Goal: Task Accomplishment & Management: Manage account settings

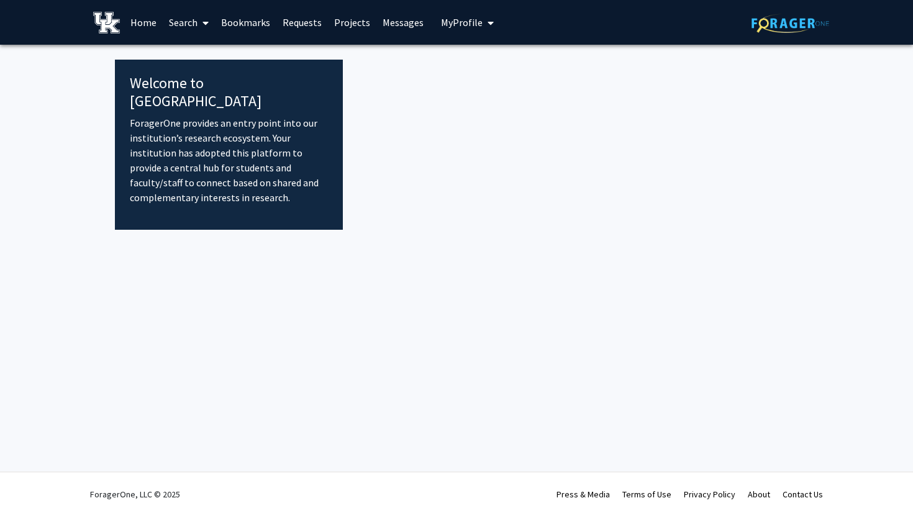
click at [188, 19] on link "Search" at bounding box center [189, 22] width 52 height 43
click at [185, 58] on span "Faculty/Staff" at bounding box center [208, 57] width 91 height 25
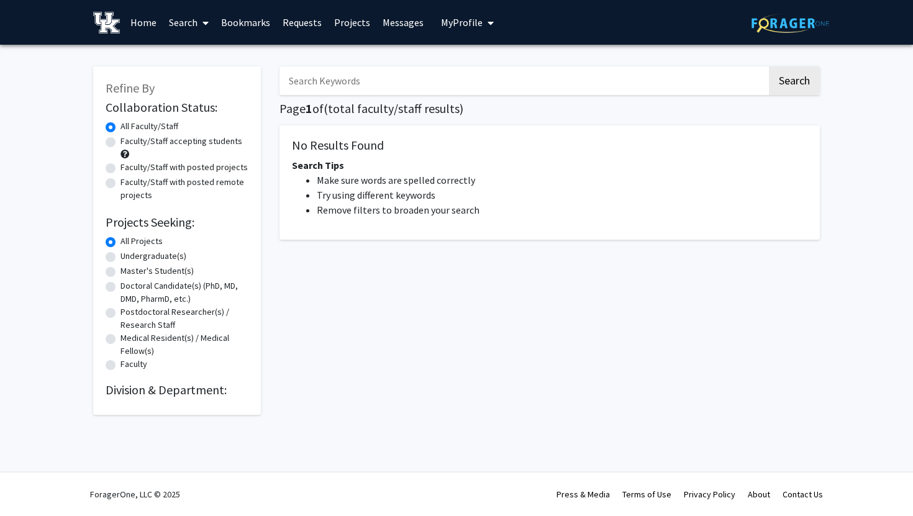
click at [365, 83] on input "Search Keywords" at bounding box center [524, 80] width 488 height 29
type input "pediatric"
click at [798, 70] on button "Search" at bounding box center [794, 80] width 51 height 29
click at [779, 79] on button "Search" at bounding box center [794, 80] width 51 height 29
click at [791, 31] on img at bounding box center [791, 23] width 78 height 19
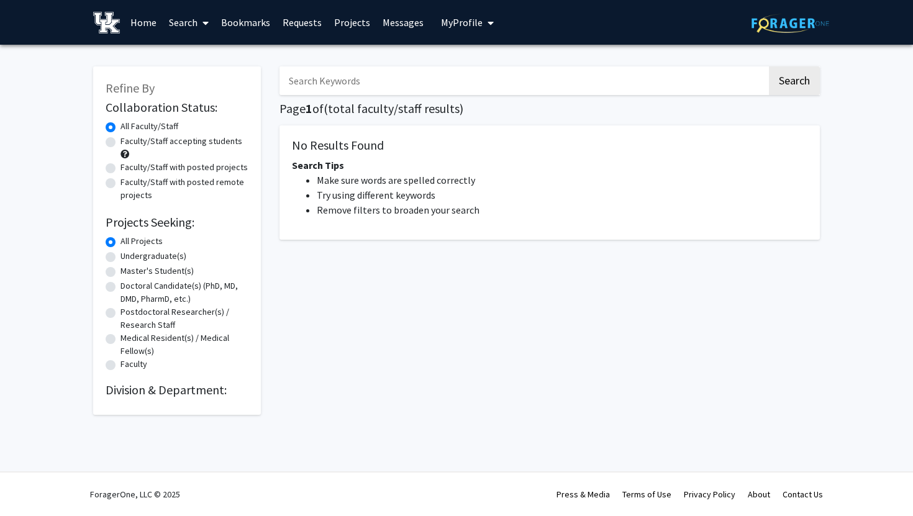
click at [99, 16] on img at bounding box center [106, 23] width 27 height 22
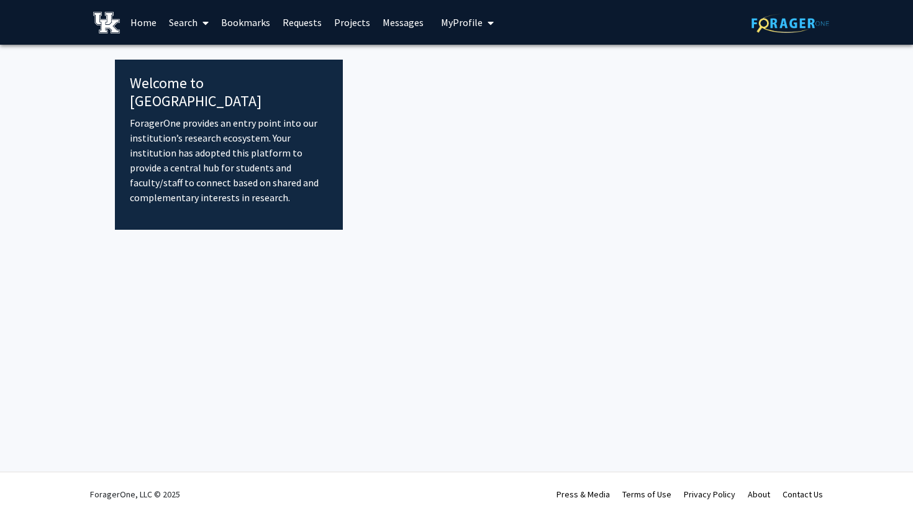
click at [452, 24] on span "My Profile" at bounding box center [462, 22] width 42 height 12
click at [460, 111] on link "Log Out" at bounding box center [506, 114] width 112 height 15
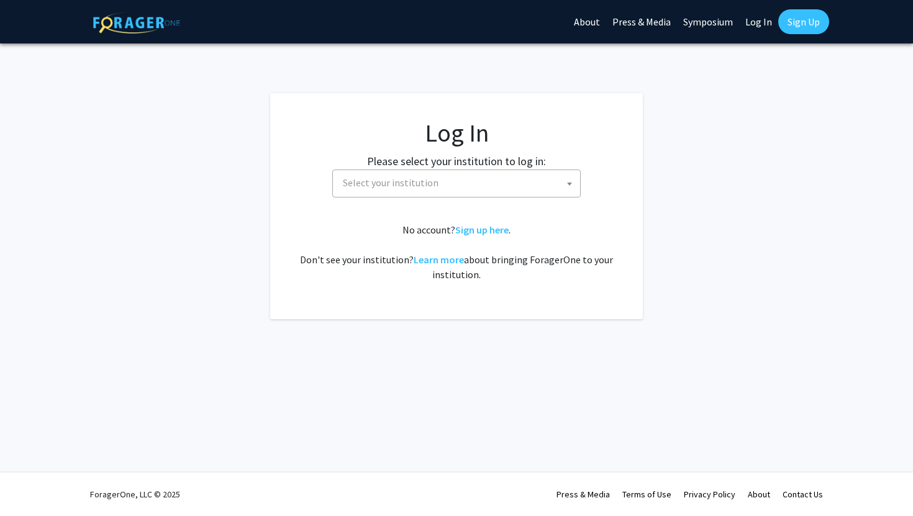
select select
click at [413, 185] on span "Select your institution" at bounding box center [391, 182] width 96 height 12
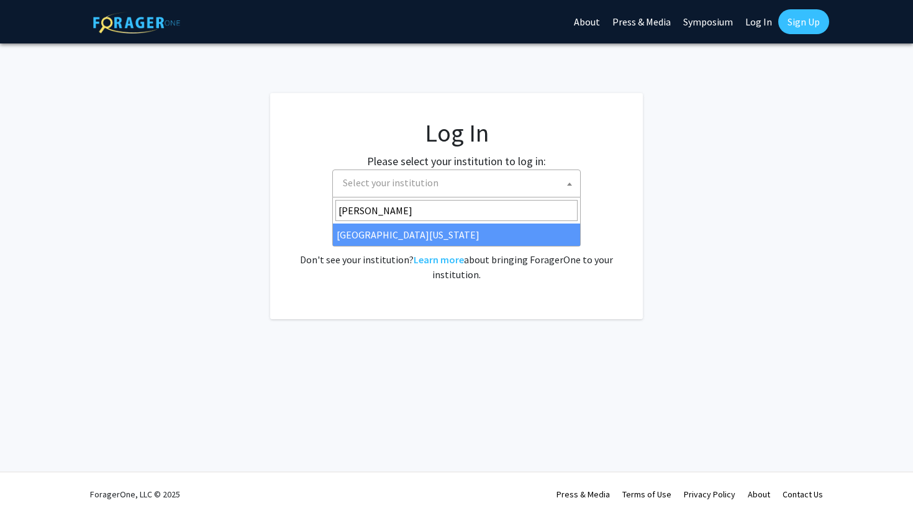
type input "[PERSON_NAME]"
select select "13"
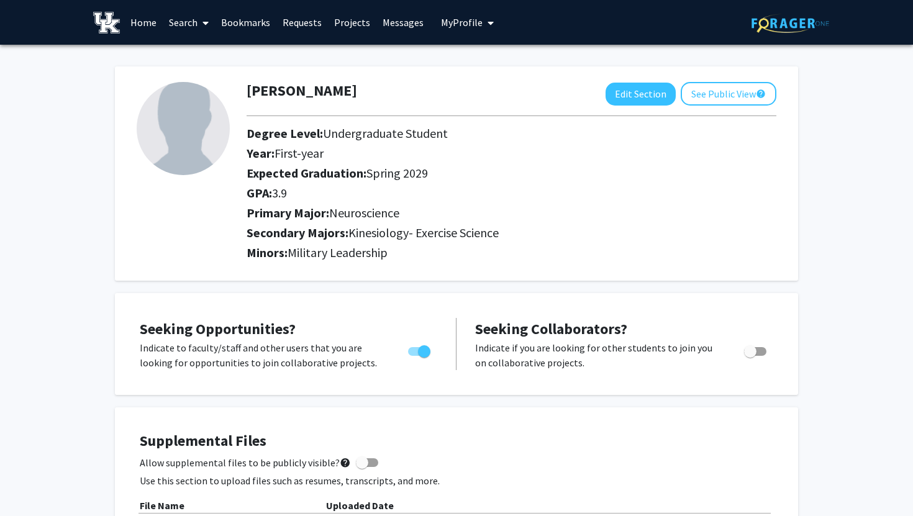
click at [189, 25] on link "Search" at bounding box center [189, 22] width 52 height 43
click at [204, 61] on span "Faculty/Staff" at bounding box center [208, 57] width 91 height 25
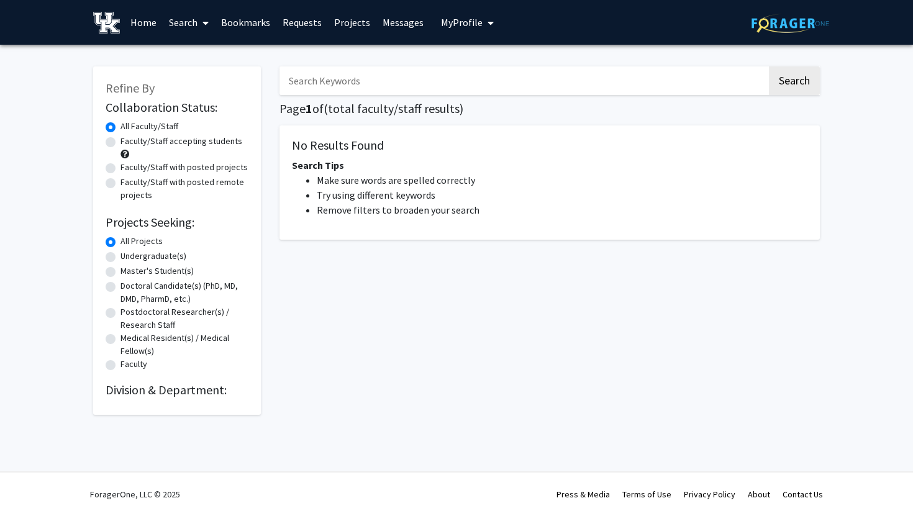
click at [183, 29] on link "Search" at bounding box center [189, 22] width 52 height 43
click at [201, 48] on span "Faculty/Staff" at bounding box center [208, 57] width 91 height 25
click at [191, 22] on link "Search" at bounding box center [189, 22] width 52 height 43
click at [206, 55] on span "Faculty/Staff" at bounding box center [208, 57] width 91 height 25
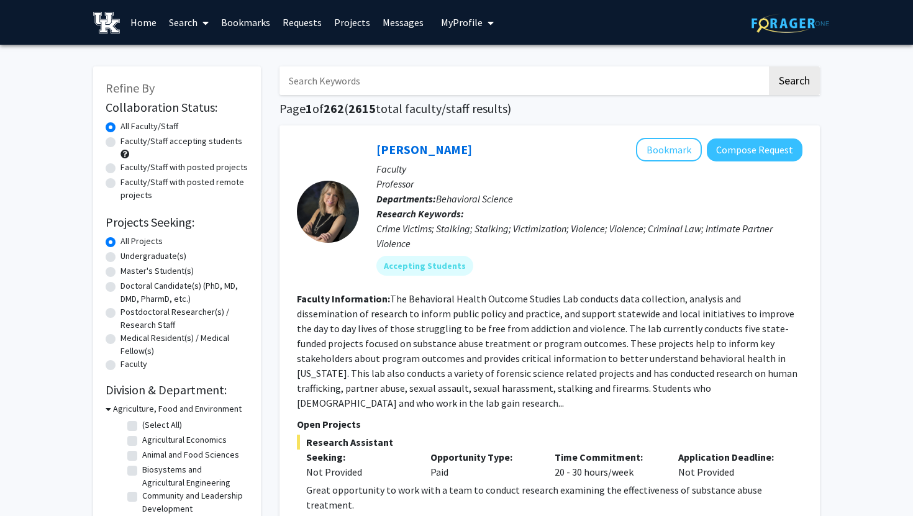
click at [467, 78] on input "Search Keywords" at bounding box center [524, 80] width 488 height 29
type input "pediatric"
click at [809, 80] on button "Search" at bounding box center [794, 80] width 51 height 29
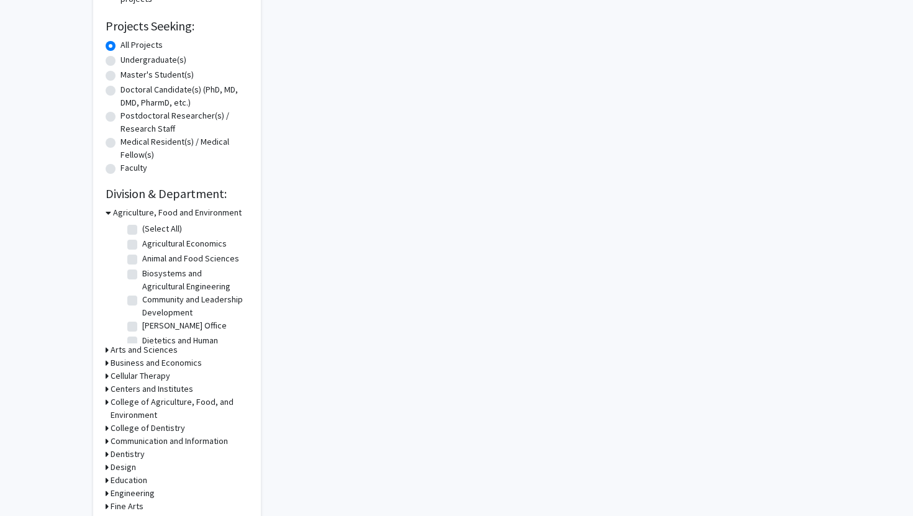
scroll to position [235, 0]
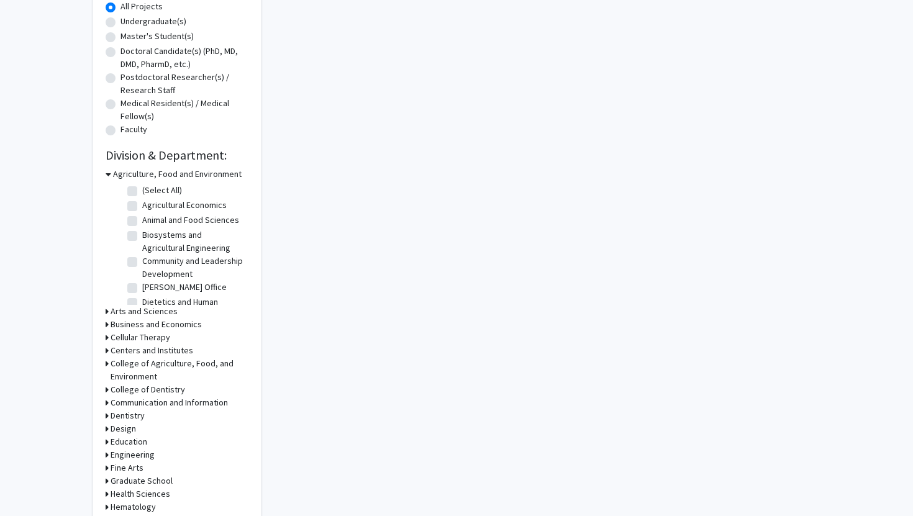
click at [203, 170] on h3 "Agriculture, Food and Environment" at bounding box center [177, 174] width 129 height 13
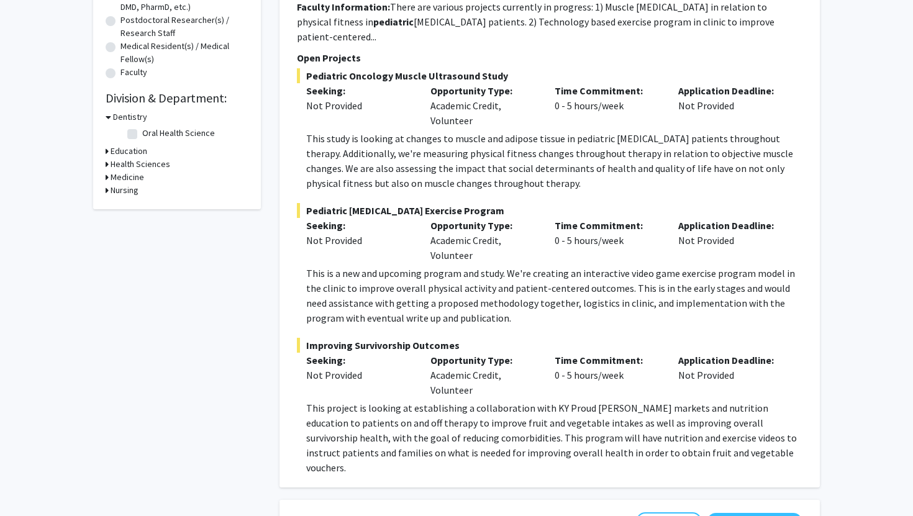
scroll to position [294, 0]
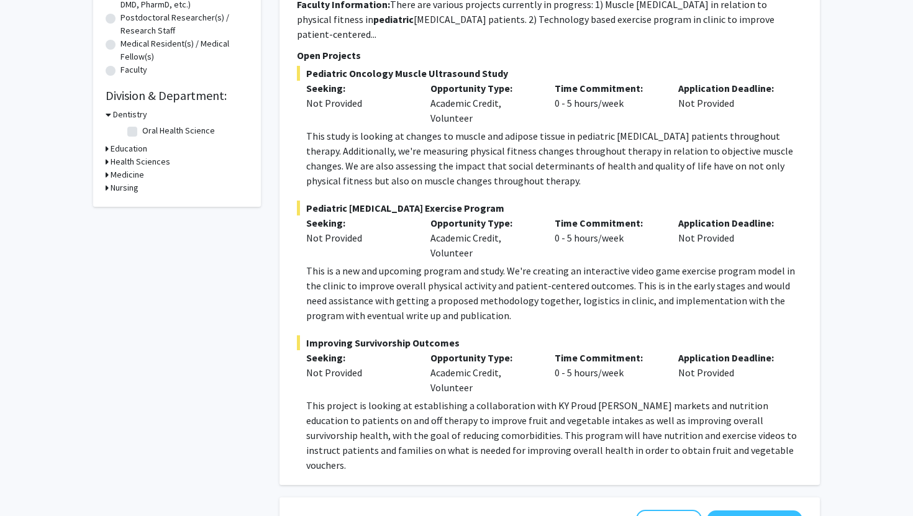
click at [628, 273] on p "This is a new and upcoming program and study. We're creating an interactive vid…" at bounding box center [554, 293] width 496 height 60
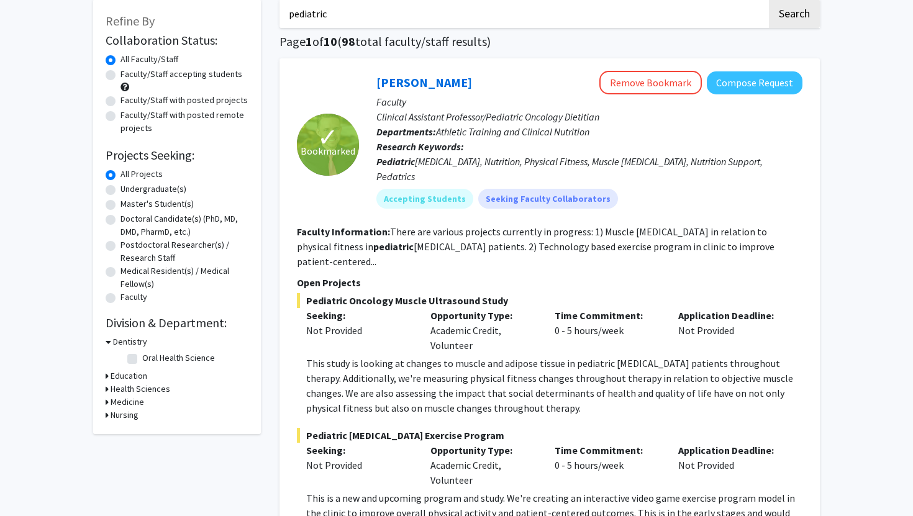
scroll to position [69, 0]
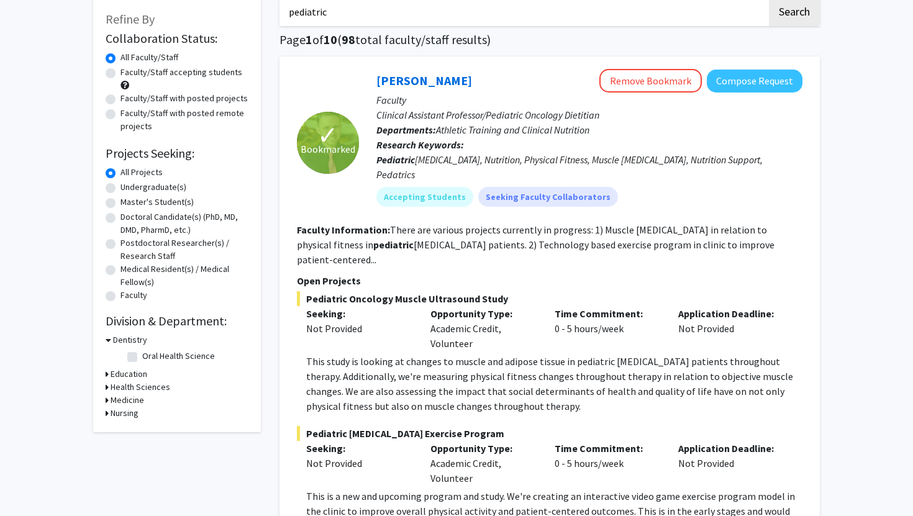
click at [144, 94] on label "Faculty/Staff with posted projects" at bounding box center [184, 98] width 127 height 13
click at [129, 94] on input "Faculty/Staff with posted projects" at bounding box center [125, 96] width 8 height 8
radio input "true"
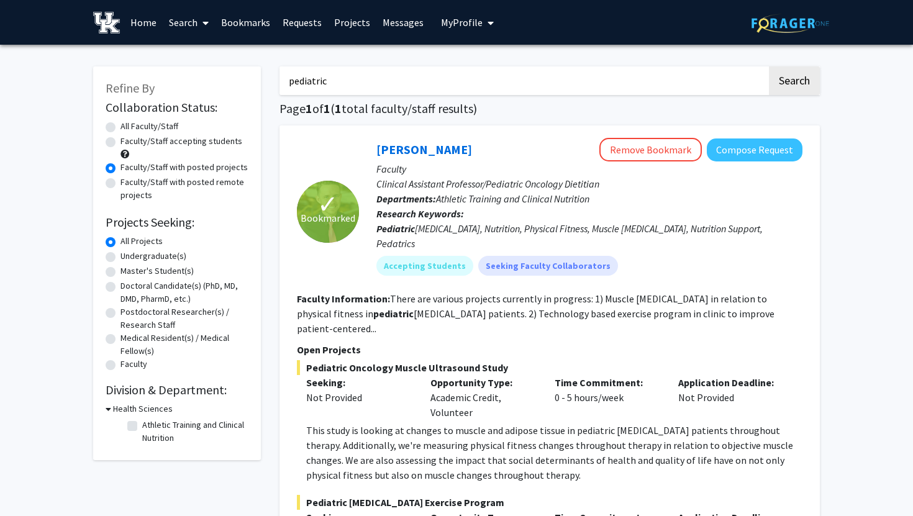
drag, startPoint x: 340, startPoint y: 75, endPoint x: 286, endPoint y: 65, distance: 55.0
click at [286, 66] on input "pediatric" at bounding box center [524, 80] width 488 height 29
type input "exercise"
click at [769, 66] on button "Search" at bounding box center [794, 80] width 51 height 29
radio input "true"
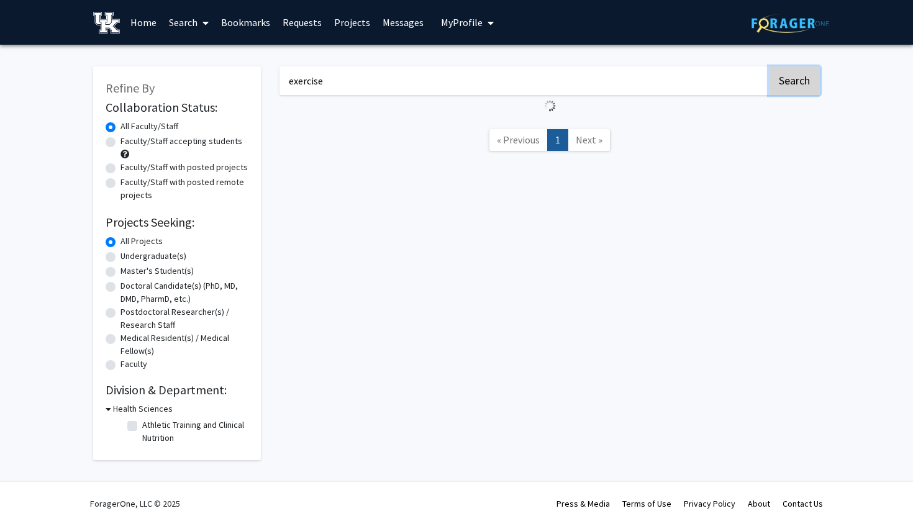
click at [797, 86] on button "Search" at bounding box center [794, 80] width 51 height 29
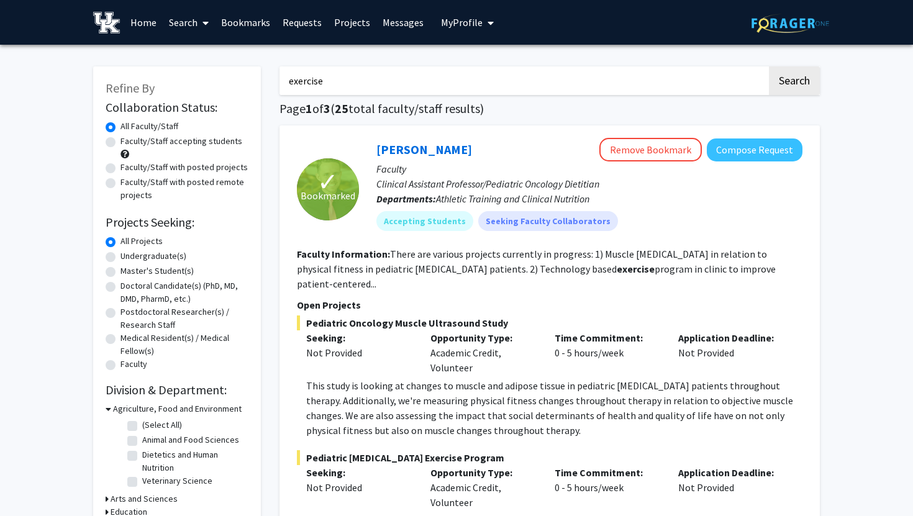
click at [173, 172] on label "Faculty/Staff with posted projects" at bounding box center [184, 167] width 127 height 13
click at [129, 169] on input "Faculty/Staff with posted projects" at bounding box center [125, 165] width 8 height 8
radio input "true"
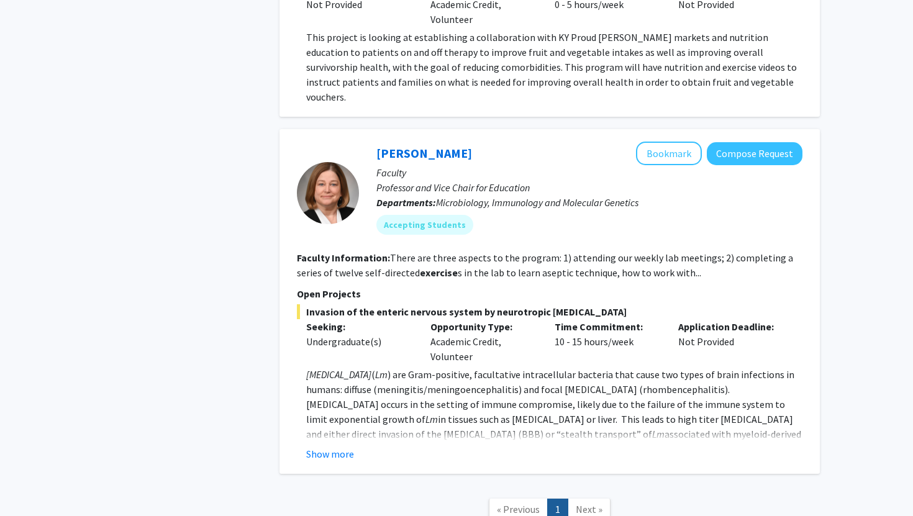
scroll to position [619, 0]
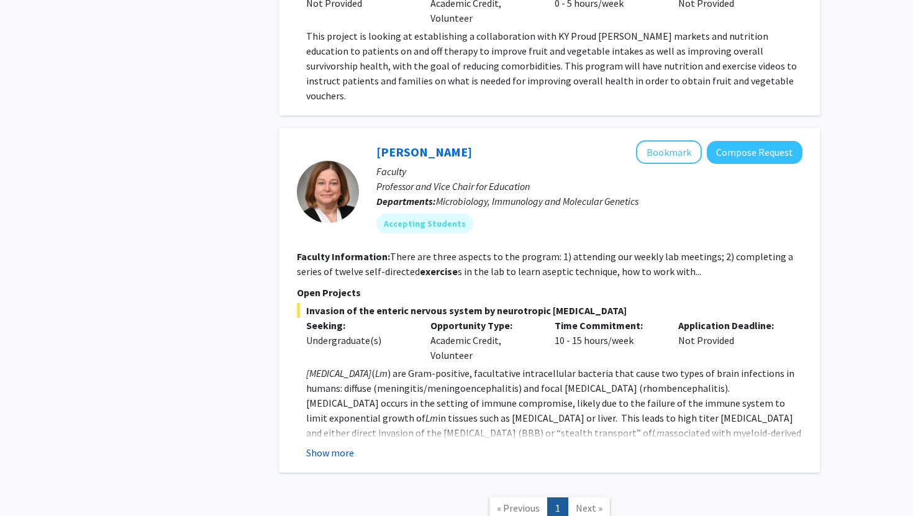
click at [335, 445] on button "Show more" at bounding box center [330, 452] width 48 height 15
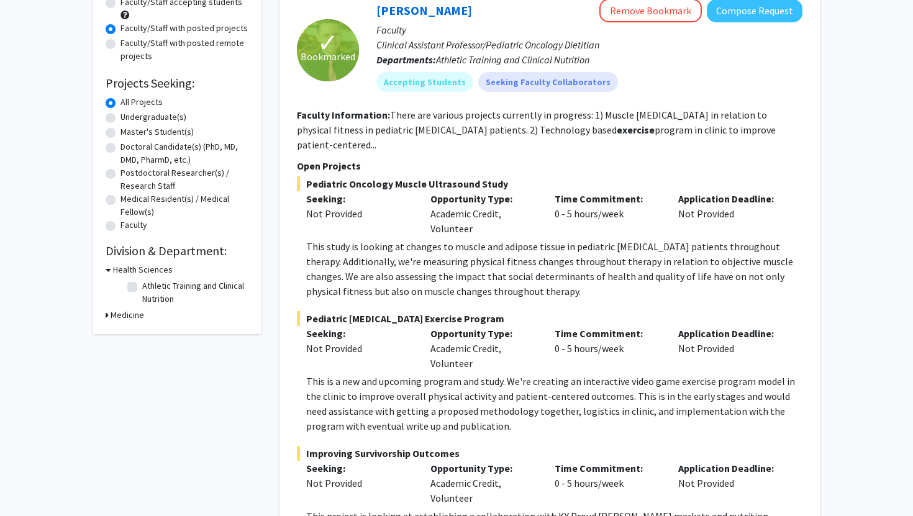
scroll to position [121, 0]
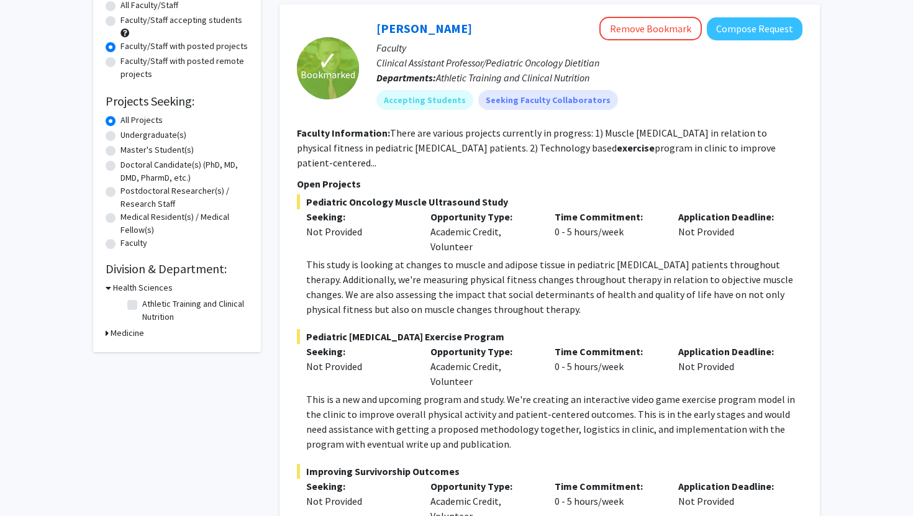
click at [398, 117] on div "Corey Hawes Remove Bookmark Compose Request Faculty Clinical Assistant Professo…" at bounding box center [581, 68] width 444 height 103
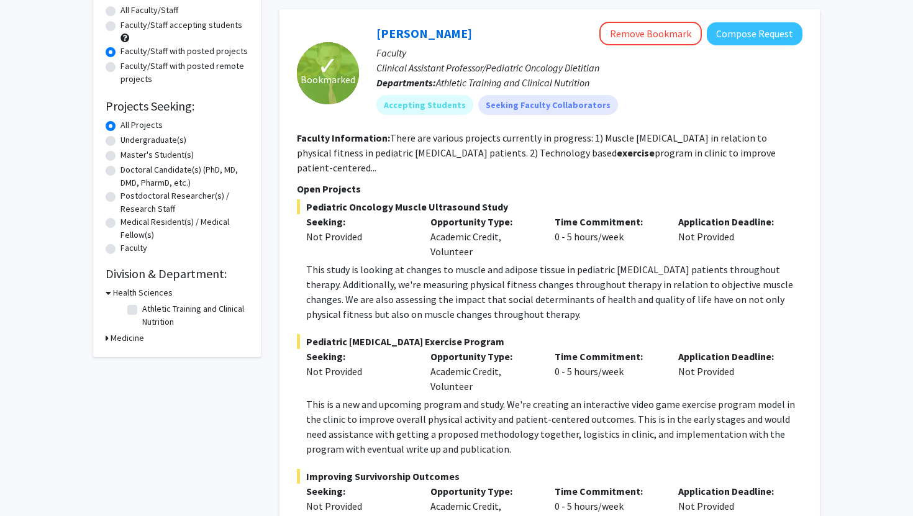
scroll to position [103, 0]
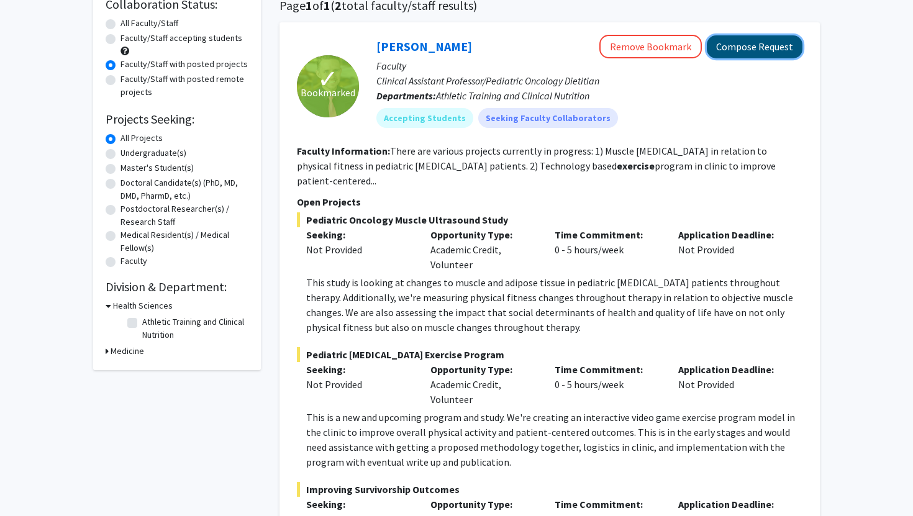
click at [765, 47] on button "Compose Request" at bounding box center [755, 46] width 96 height 23
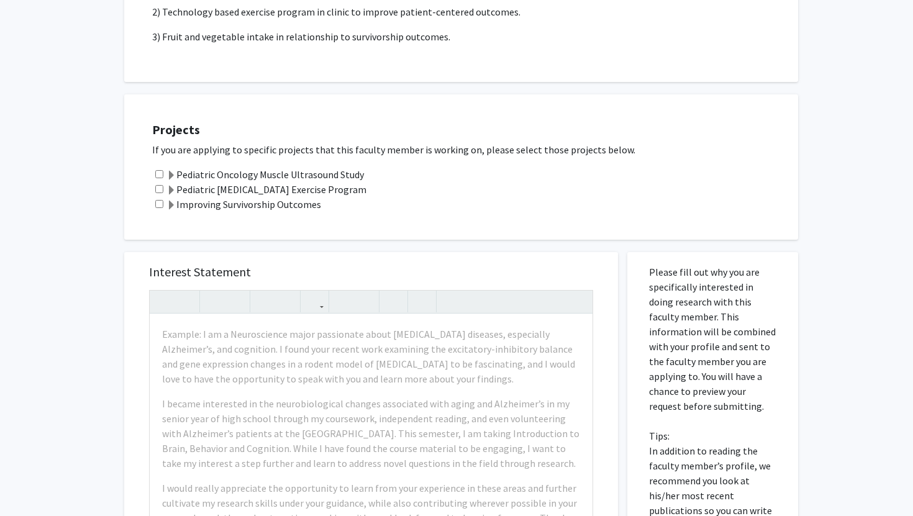
scroll to position [283, 0]
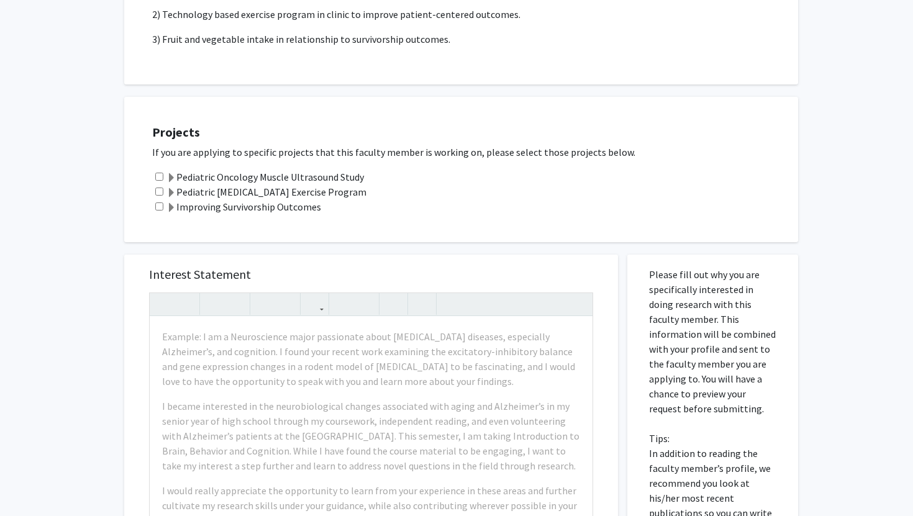
click at [203, 208] on label "Improving Survivorship Outcomes" at bounding box center [244, 206] width 155 height 15
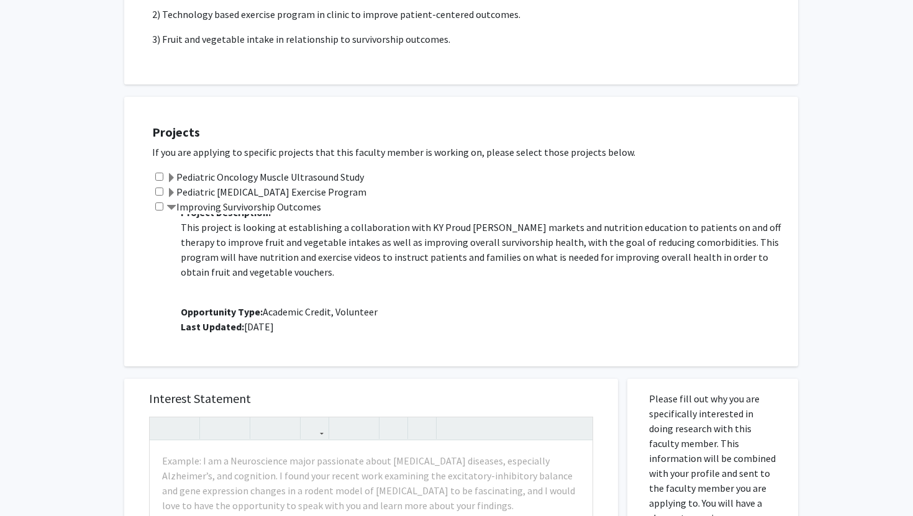
scroll to position [0, 0]
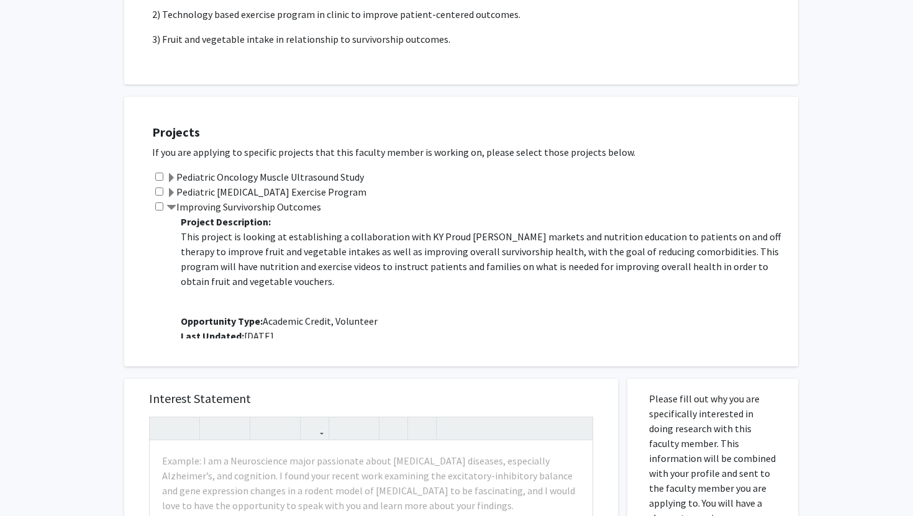
click at [200, 204] on label "Improving Survivorship Outcomes" at bounding box center [244, 206] width 155 height 15
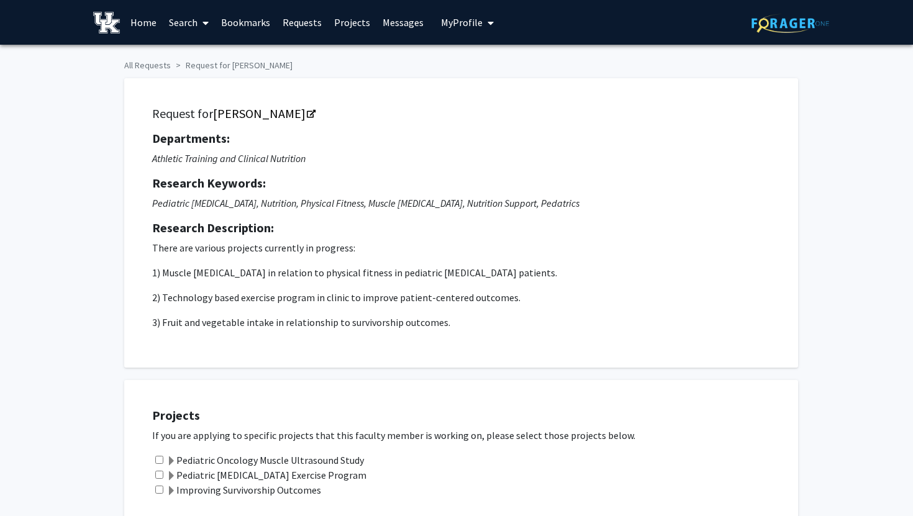
click at [437, 30] on button "My Profile" at bounding box center [467, 22] width 60 height 45
click at [446, 28] on span "My Profile" at bounding box center [462, 22] width 42 height 12
click at [470, 63] on div "Isabella Webb View Profile" at bounding box center [503, 64] width 106 height 27
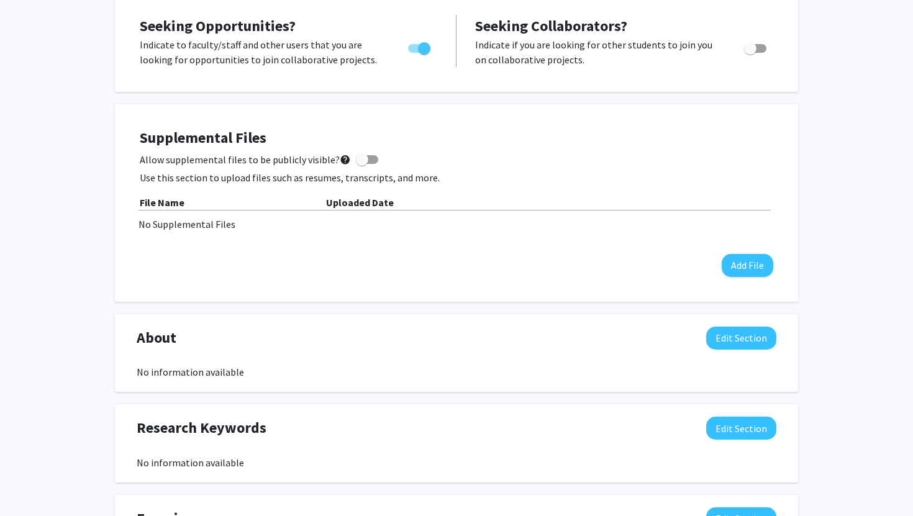
scroll to position [304, 0]
click at [735, 268] on button "Add File" at bounding box center [748, 264] width 52 height 23
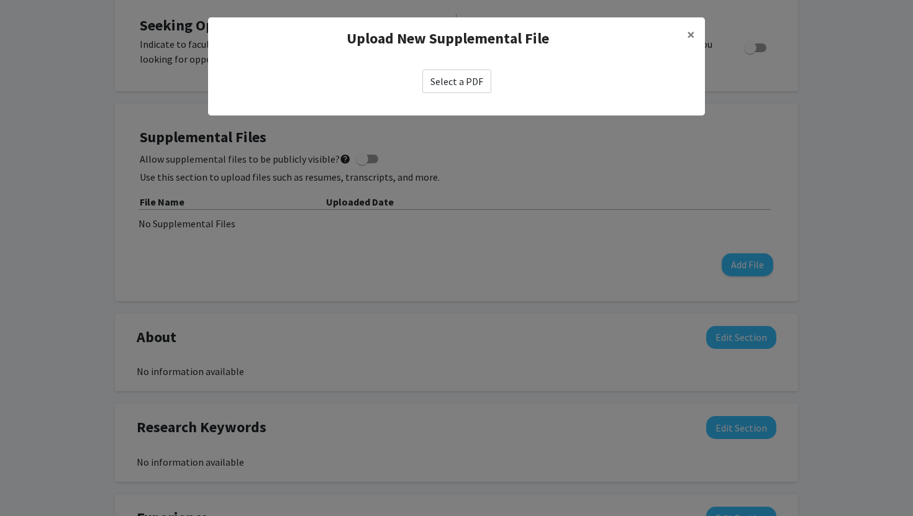
click at [465, 70] on label "Select a PDF" at bounding box center [456, 82] width 69 height 24
click at [0, 0] on input "Select a PDF" at bounding box center [0, 0] width 0 height 0
click at [430, 92] on label "Select a PDF" at bounding box center [456, 82] width 69 height 24
click at [0, 0] on input "Select a PDF" at bounding box center [0, 0] width 0 height 0
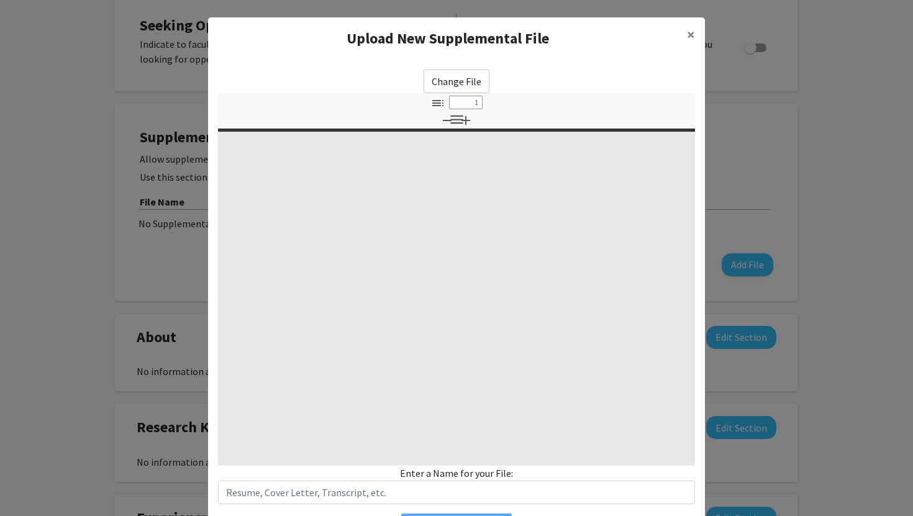
select select "custom"
type input "0"
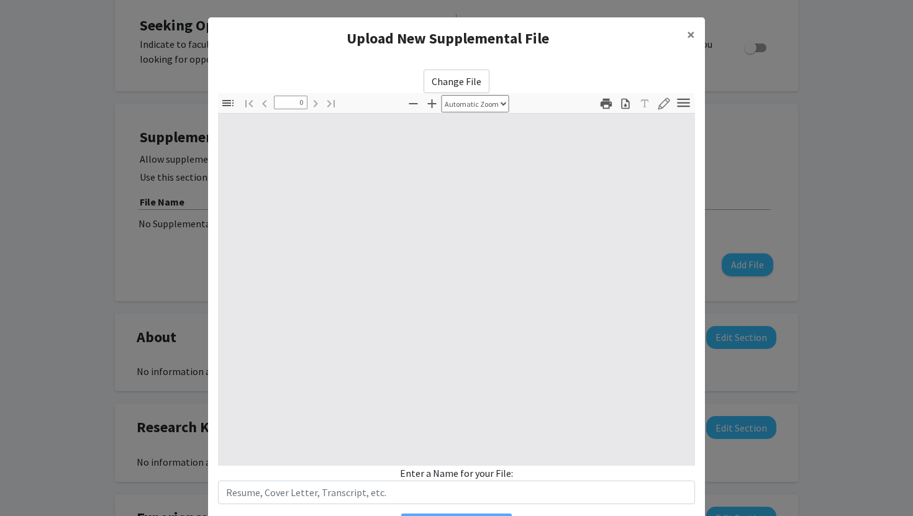
select select "custom"
type input "1"
select select "auto"
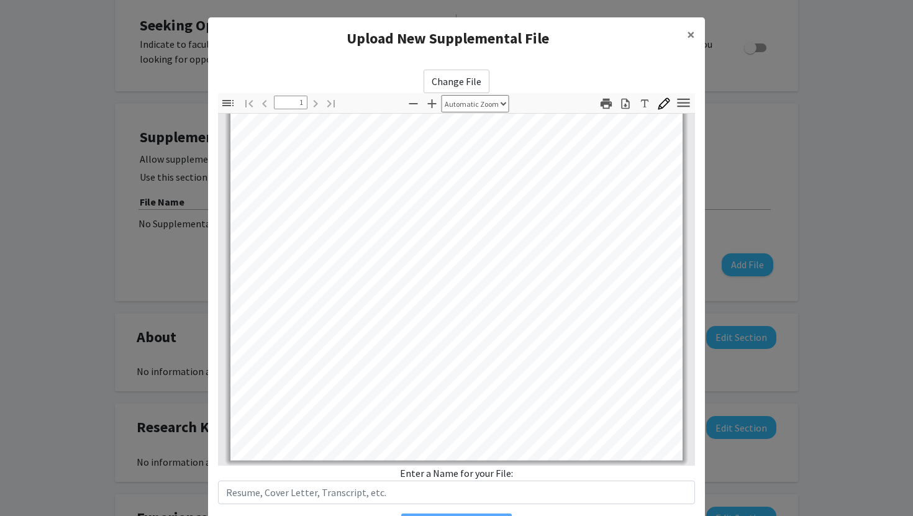
scroll to position [13, 0]
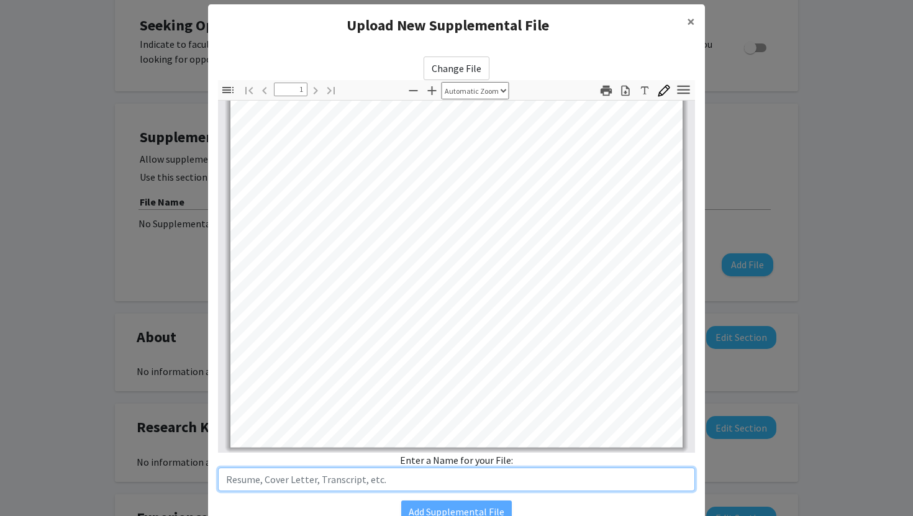
click at [401, 470] on input "text" at bounding box center [456, 480] width 477 height 24
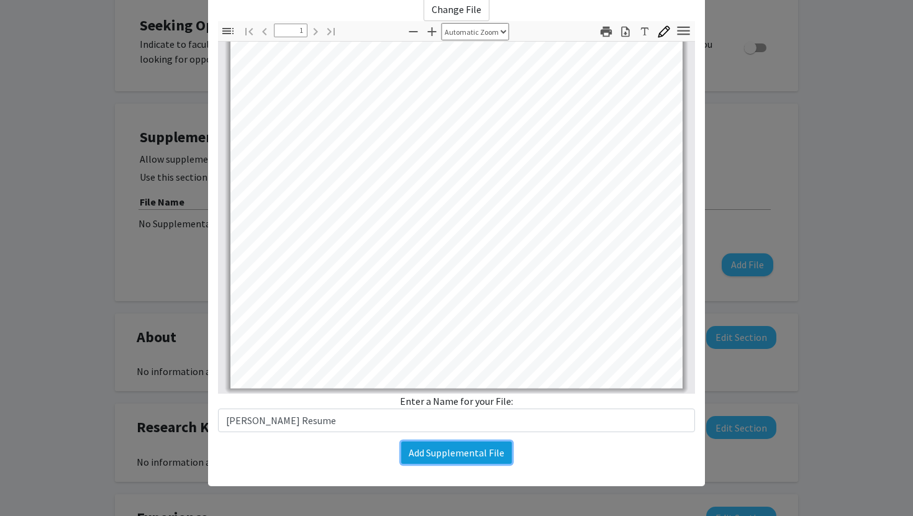
click at [464, 461] on button "Add Supplemental File" at bounding box center [456, 453] width 111 height 22
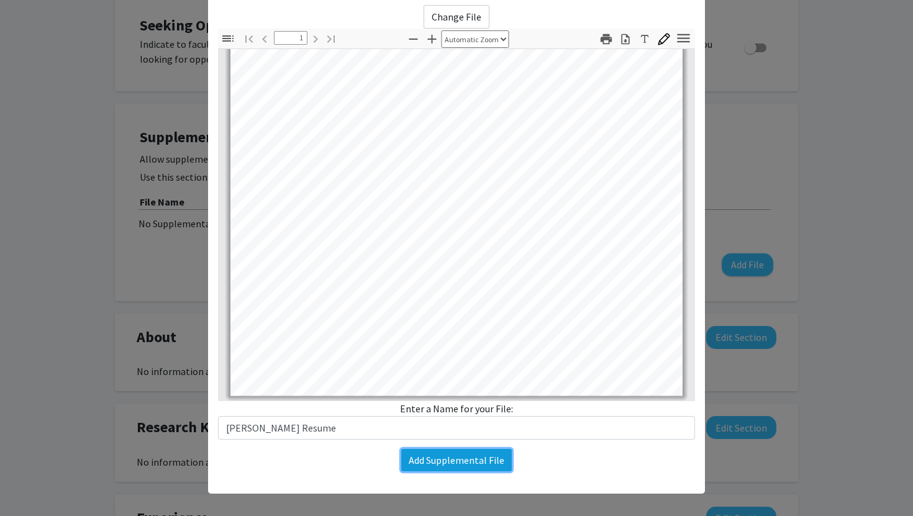
click at [446, 457] on button "Add Supplemental File" at bounding box center [456, 460] width 111 height 22
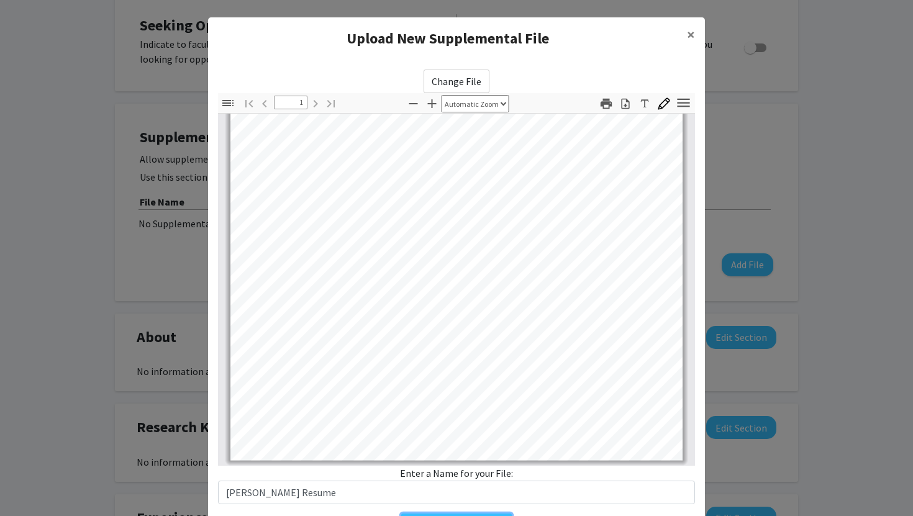
scroll to position [72, 0]
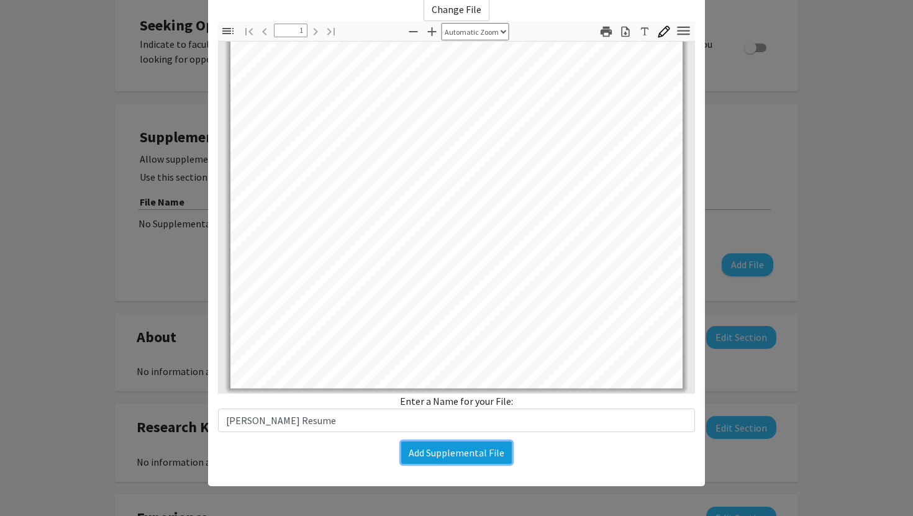
click at [478, 460] on button "Add Supplemental File" at bounding box center [456, 453] width 111 height 22
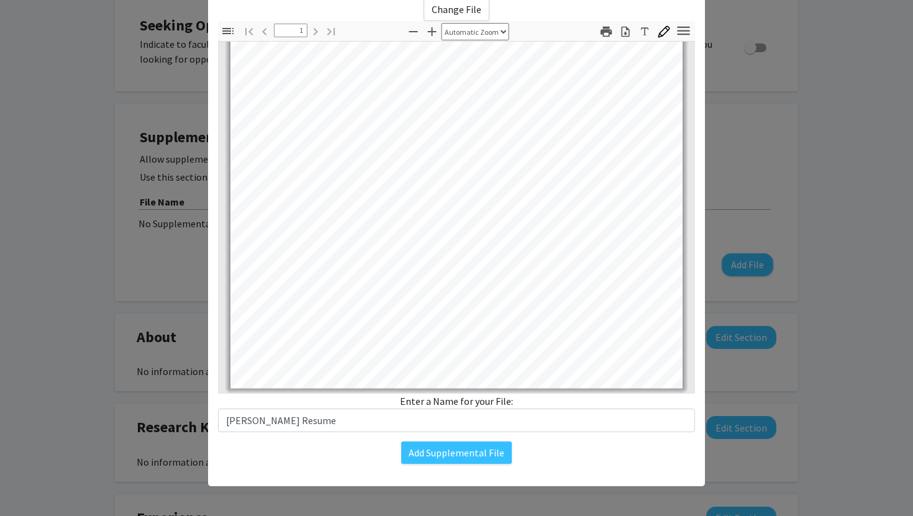
click at [544, 454] on div "Add Supplemental File" at bounding box center [456, 453] width 477 height 22
click at [448, 447] on button "Add Supplemental File" at bounding box center [456, 453] width 111 height 22
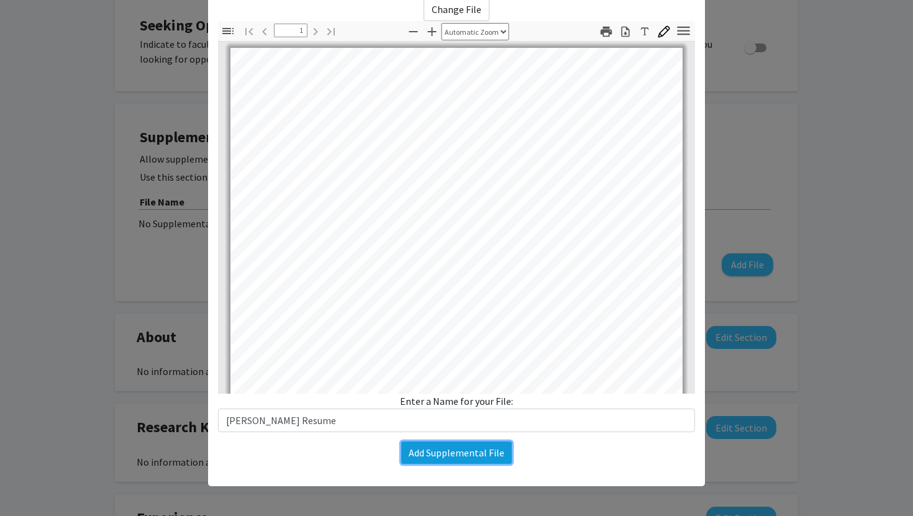
click at [464, 459] on button "Add Supplemental File" at bounding box center [456, 453] width 111 height 22
click at [543, 454] on div "Add Supplemental File" at bounding box center [456, 453] width 477 height 22
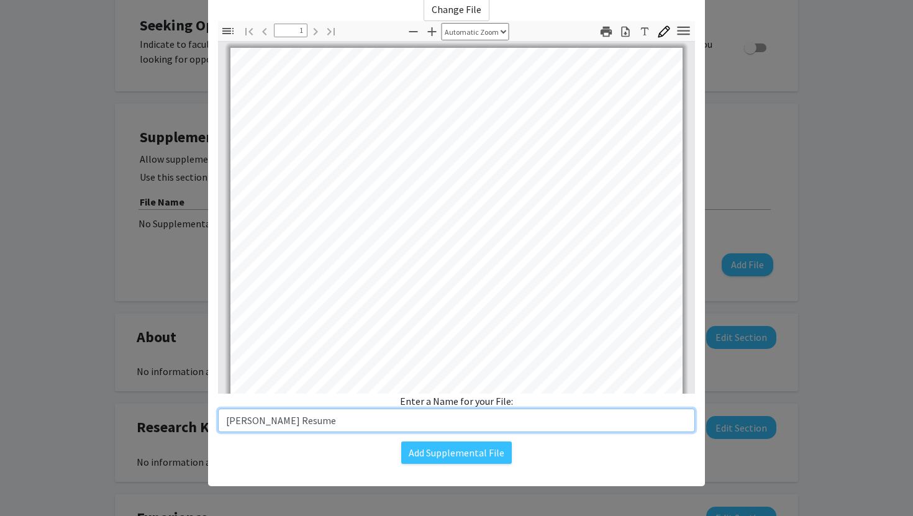
click at [431, 414] on input "Isabella Webb Resume" at bounding box center [456, 421] width 477 height 24
type input "Isabella Webb Resume"
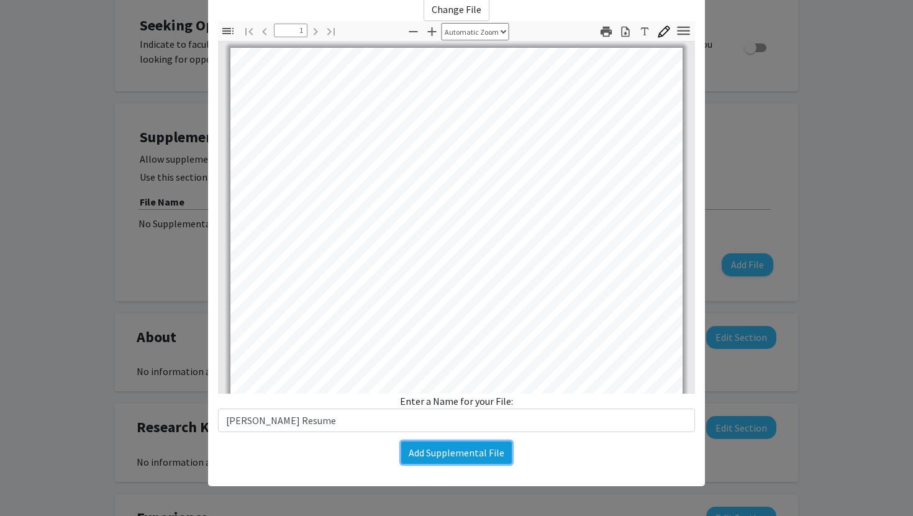
click at [467, 456] on button "Add Supplemental File" at bounding box center [456, 453] width 111 height 22
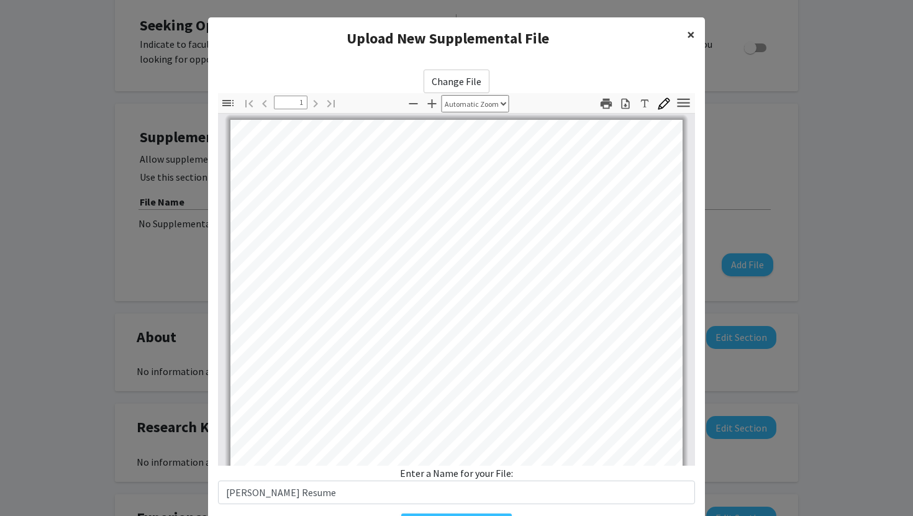
click at [690, 35] on span "×" at bounding box center [691, 34] width 8 height 19
click at [697, 37] on button "×" at bounding box center [691, 34] width 28 height 35
click at [696, 34] on button "×" at bounding box center [691, 34] width 28 height 35
click at [748, 83] on modal-container "Upload New Supplemental File × Change File Thumbnails Document Outline Attachme…" at bounding box center [456, 258] width 913 height 516
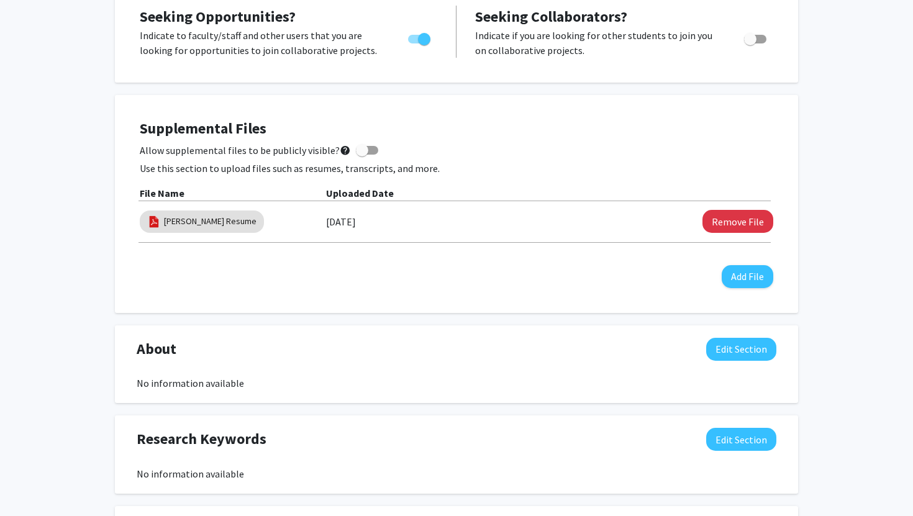
scroll to position [344, 0]
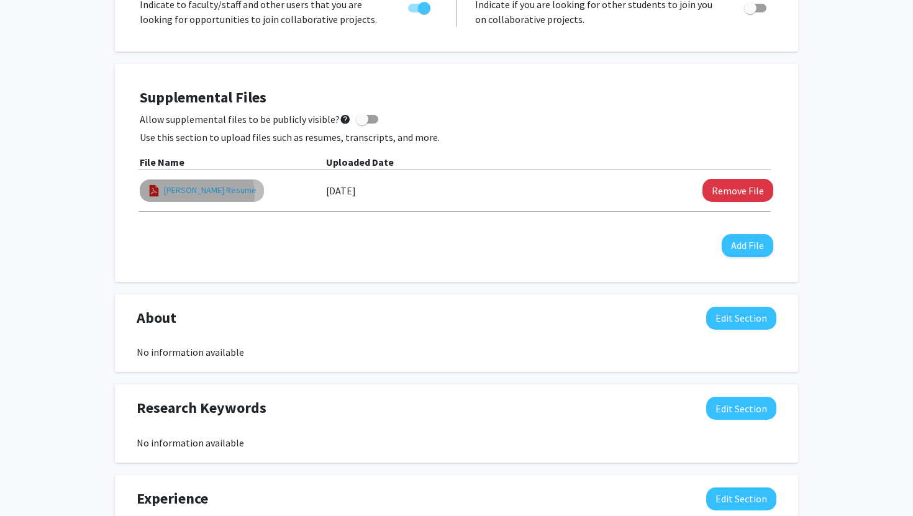
click at [194, 194] on link "Isabella Webb Resume" at bounding box center [210, 190] width 93 height 13
select select "custom"
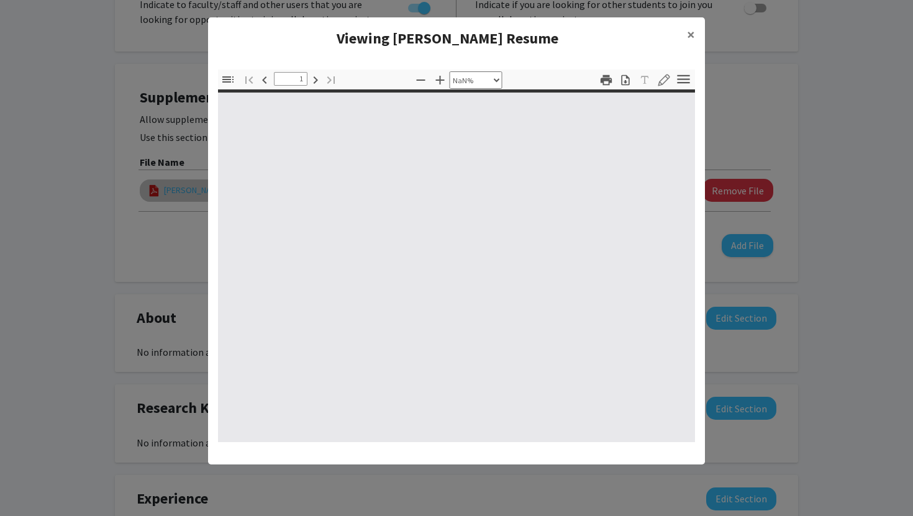
type input "0"
select select "custom"
type input "1"
select select "auto"
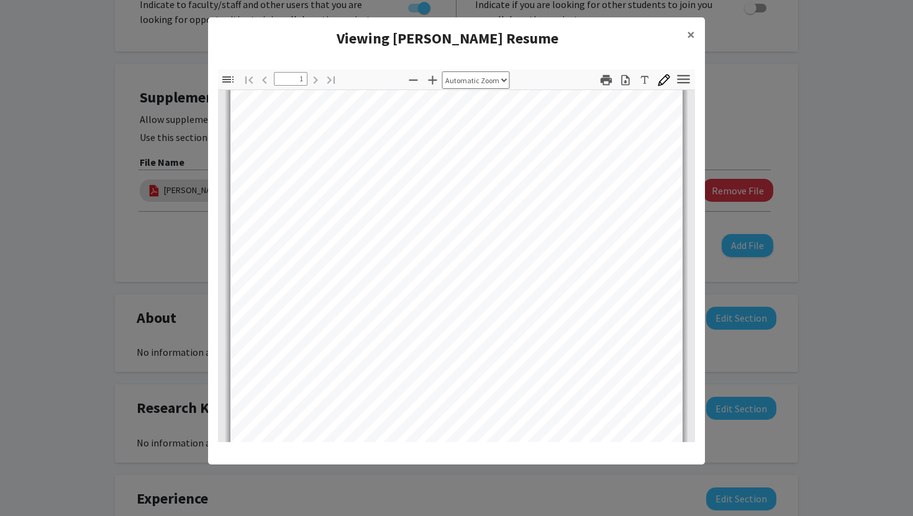
scroll to position [0, 0]
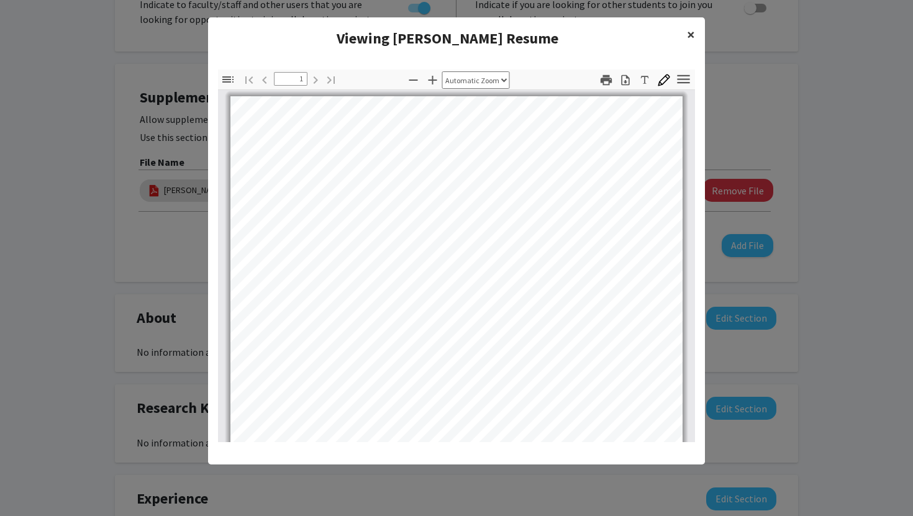
click at [685, 36] on button "×" at bounding box center [691, 34] width 28 height 35
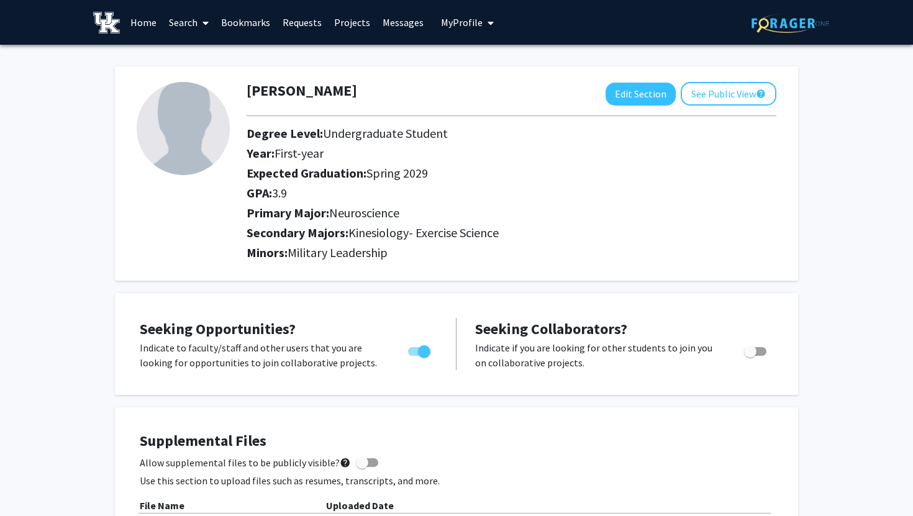
click at [356, 139] on span "Undergraduate Student" at bounding box center [385, 134] width 125 height 16
click at [704, 89] on button "See Public View help" at bounding box center [729, 94] width 96 height 24
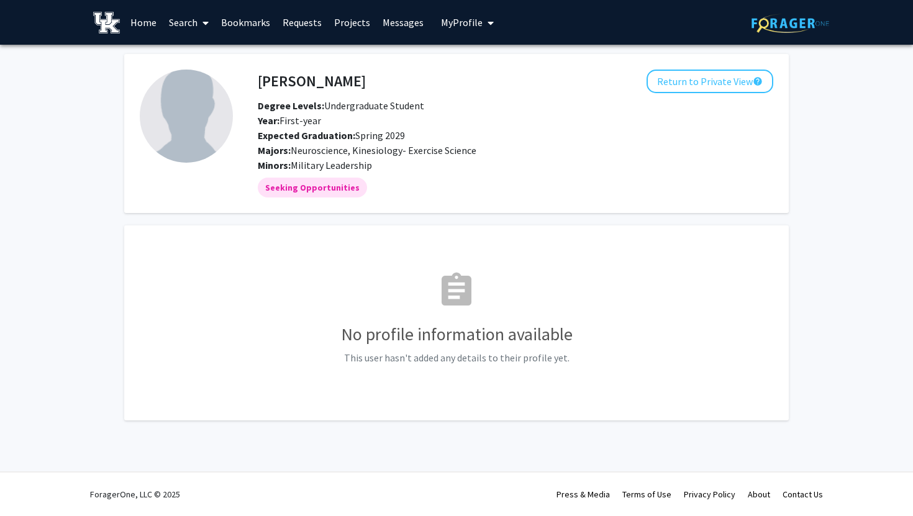
click at [487, 269] on div "assignment No profile information available This user hasn't added any details …" at bounding box center [457, 323] width 634 height 164
click at [726, 83] on button "Return to Private View help" at bounding box center [710, 82] width 127 height 24
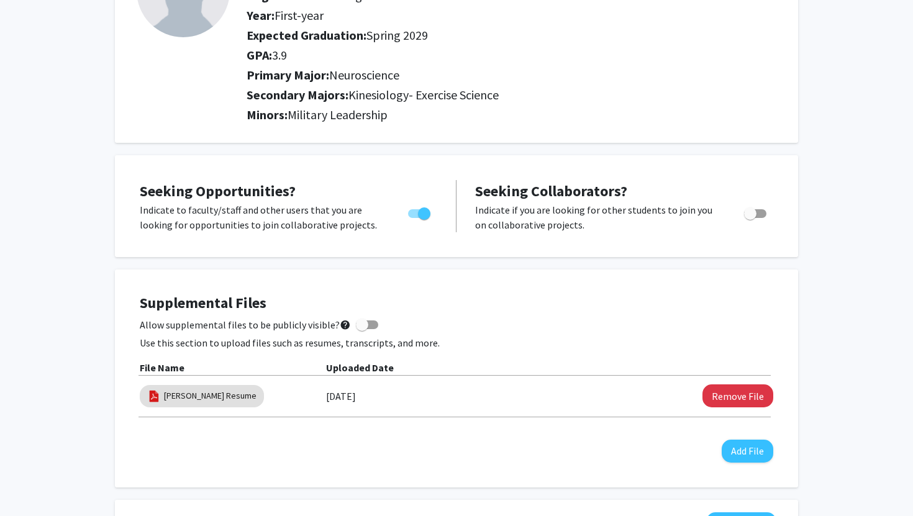
scroll to position [139, 0]
click at [347, 322] on label "Allow supplemental files to be publicly visible? help" at bounding box center [259, 324] width 239 height 15
click at [362, 329] on input "Allow supplemental files to be publicly visible? help" at bounding box center [362, 329] width 1 height 1
checkbox input "true"
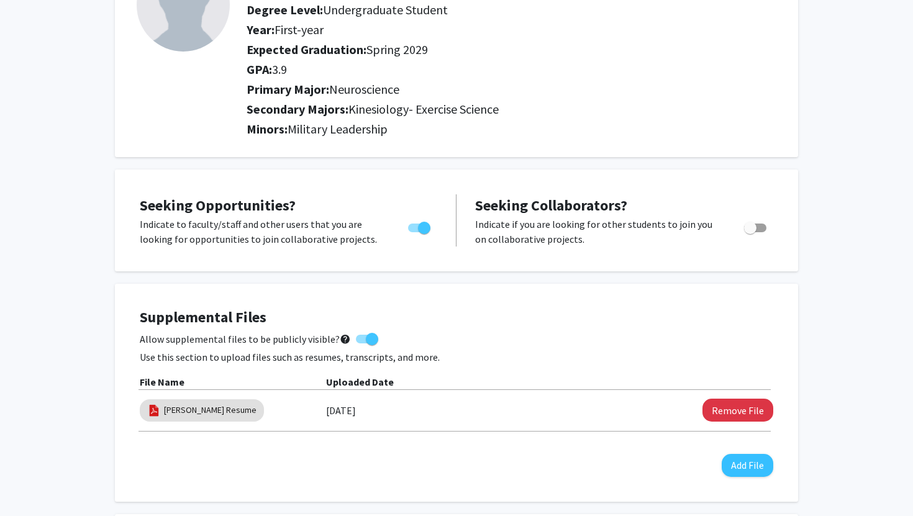
scroll to position [129, 0]
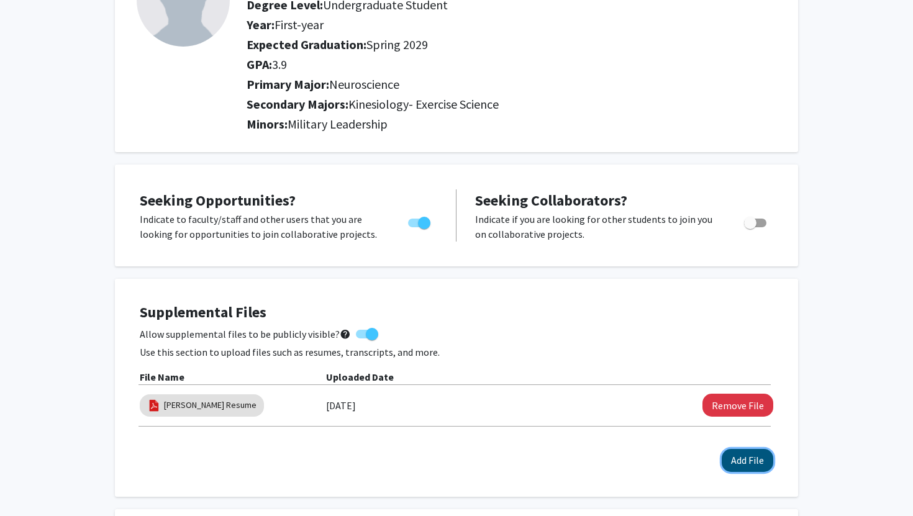
click at [752, 461] on button "Add File" at bounding box center [748, 460] width 52 height 23
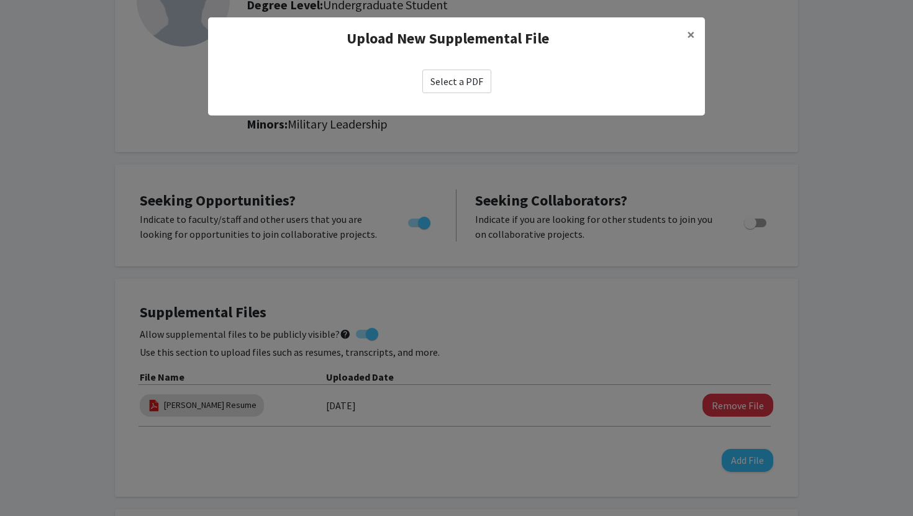
click at [464, 83] on label "Select a PDF" at bounding box center [456, 82] width 69 height 24
click at [0, 0] on input "Select a PDF" at bounding box center [0, 0] width 0 height 0
click at [452, 70] on label "Select a PDF" at bounding box center [456, 82] width 69 height 24
click at [0, 0] on input "Select a PDF" at bounding box center [0, 0] width 0 height 0
click at [472, 78] on label "Select a PDF" at bounding box center [456, 82] width 69 height 24
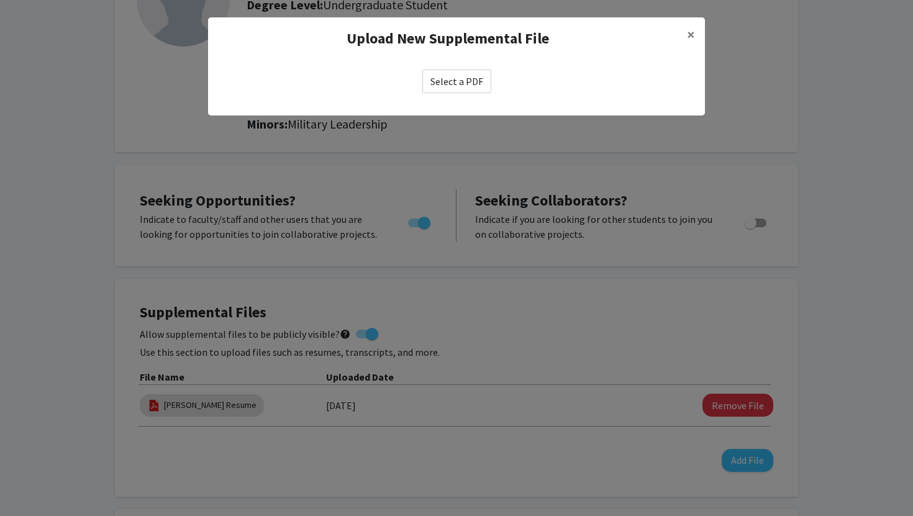
click at [0, 0] on input "Select a PDF" at bounding box center [0, 0] width 0 height 0
click at [620, 86] on div "Select a PDF" at bounding box center [456, 82] width 477 height 24
click at [690, 35] on span "×" at bounding box center [691, 34] width 8 height 19
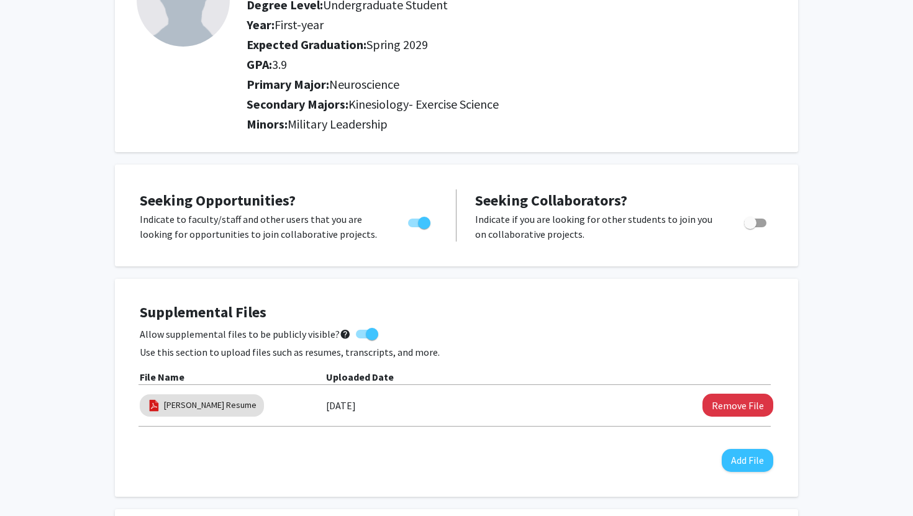
scroll to position [0, 0]
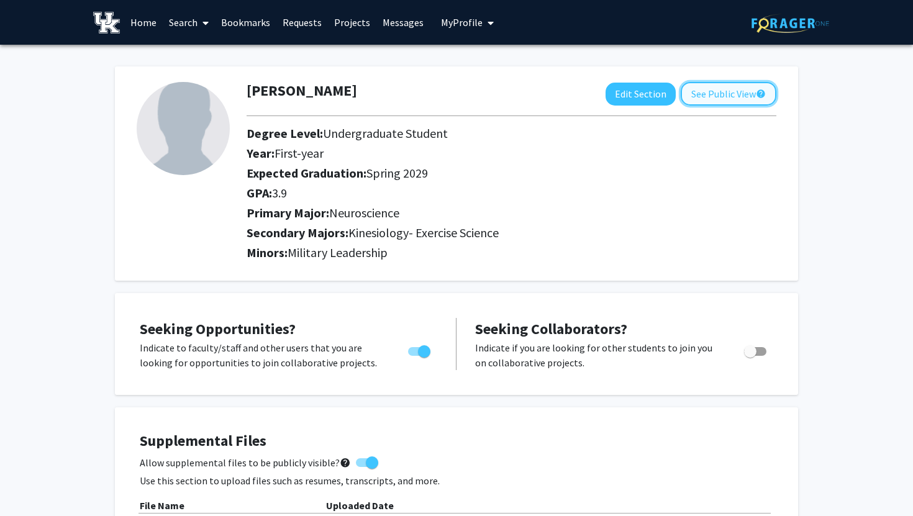
click at [716, 83] on button "See Public View help" at bounding box center [729, 94] width 96 height 24
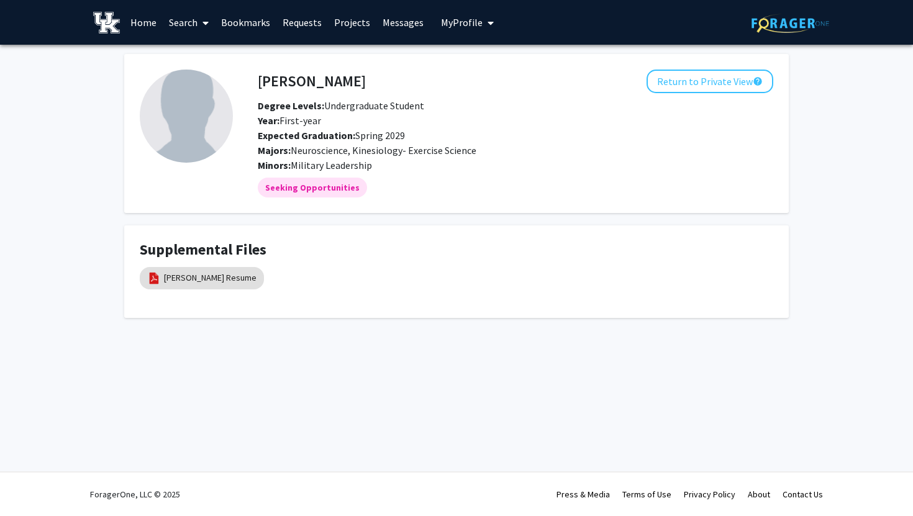
click at [171, 19] on link "Search" at bounding box center [189, 22] width 52 height 43
click at [236, 23] on link "Bookmarks" at bounding box center [246, 22] width 62 height 43
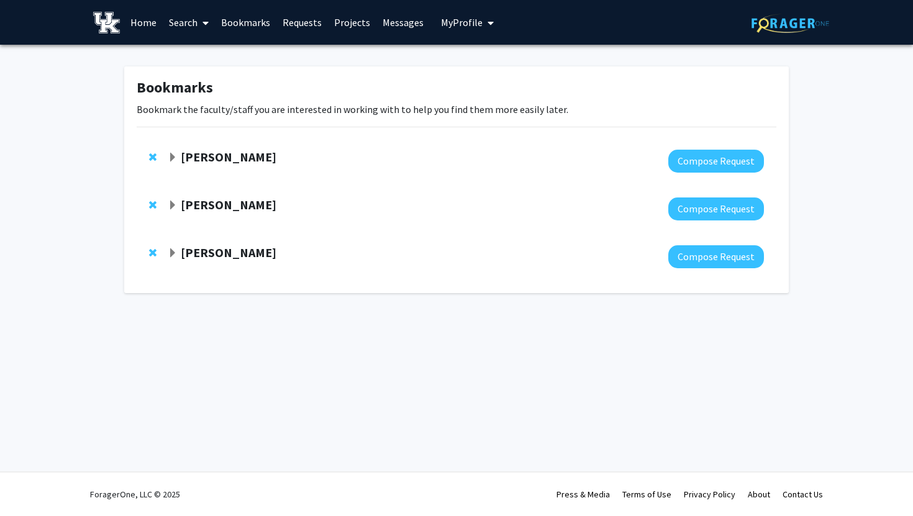
click at [293, 16] on link "Requests" at bounding box center [302, 22] width 52 height 43
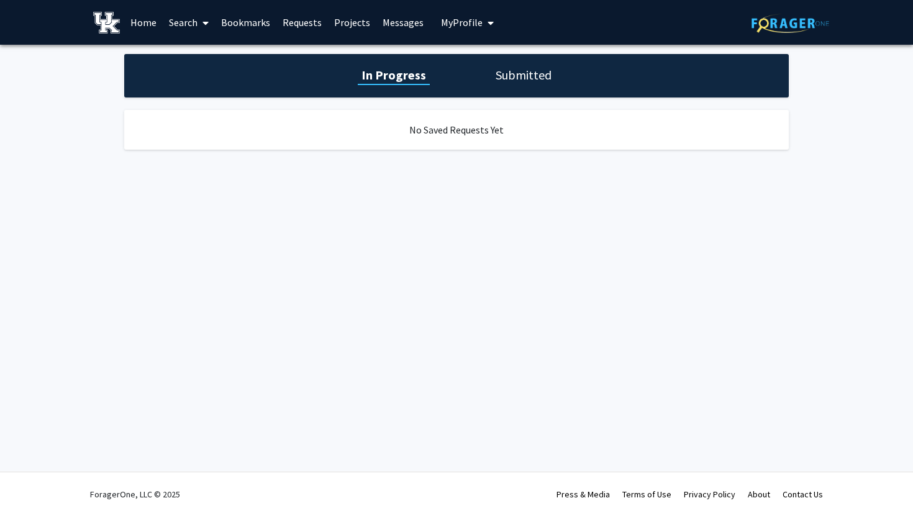
click at [511, 74] on h1 "Submitted" at bounding box center [523, 74] width 63 height 17
click at [421, 75] on h1 "In Progress" at bounding box center [392, 74] width 66 height 17
click at [257, 20] on link "Bookmarks" at bounding box center [246, 22] width 62 height 43
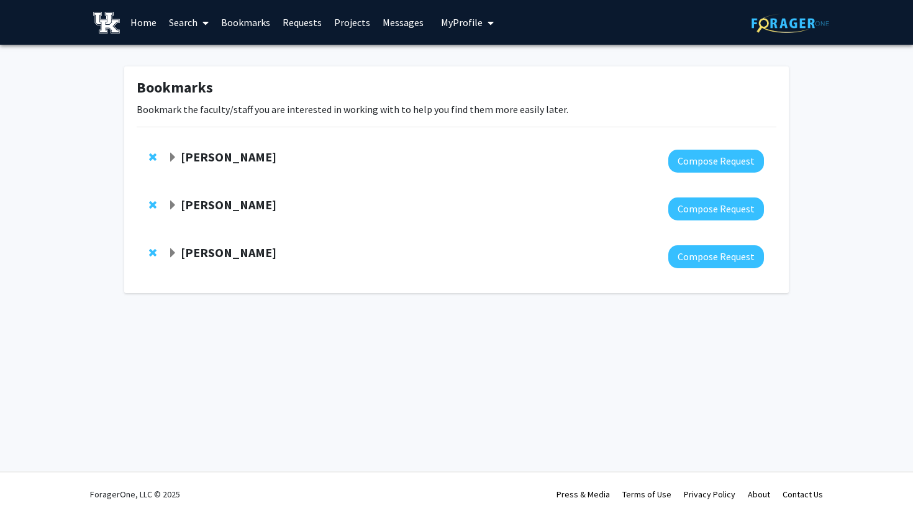
click at [188, 216] on div at bounding box center [466, 209] width 596 height 23
click at [193, 203] on strong "Corey Hawes" at bounding box center [229, 205] width 96 height 16
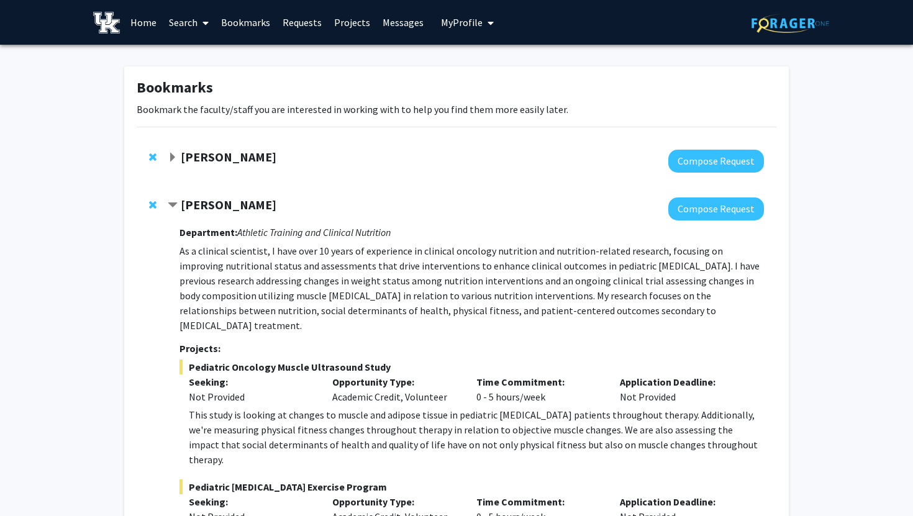
scroll to position [35, 0]
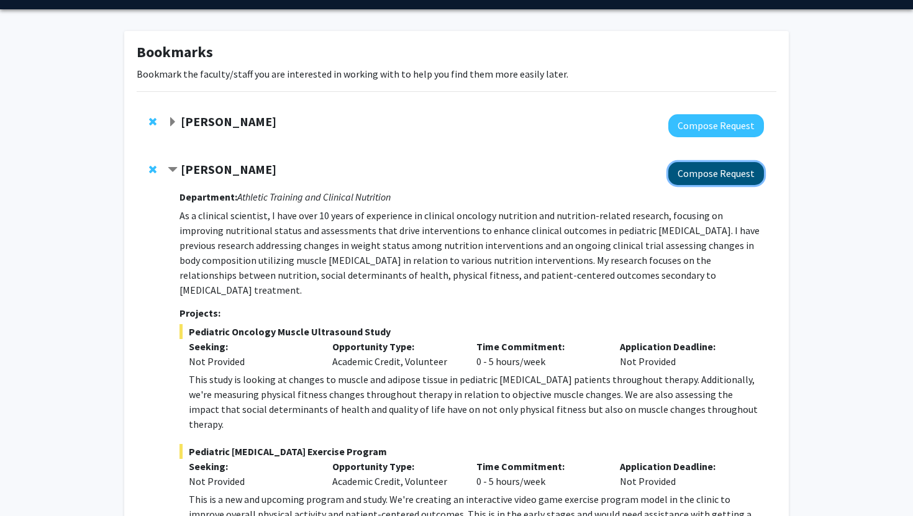
click at [703, 176] on button "Compose Request" at bounding box center [717, 173] width 96 height 23
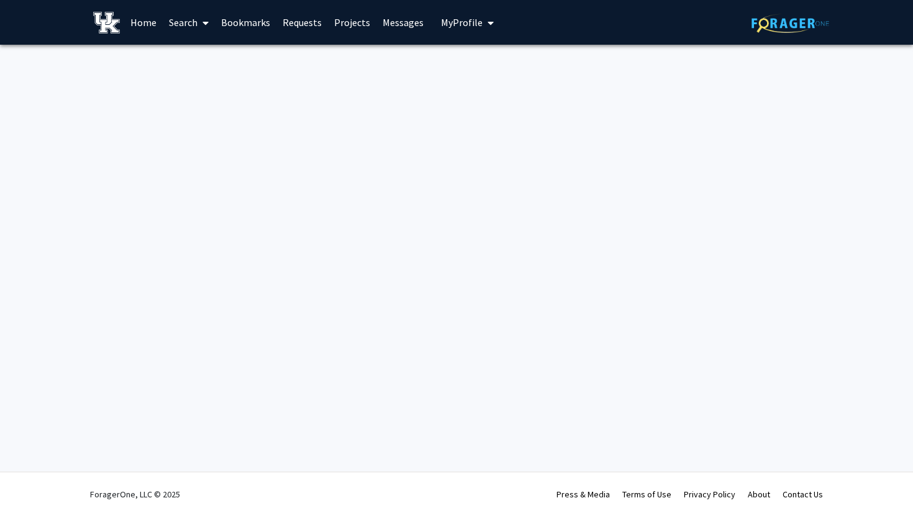
click at [250, 25] on link "Bookmarks" at bounding box center [246, 22] width 62 height 43
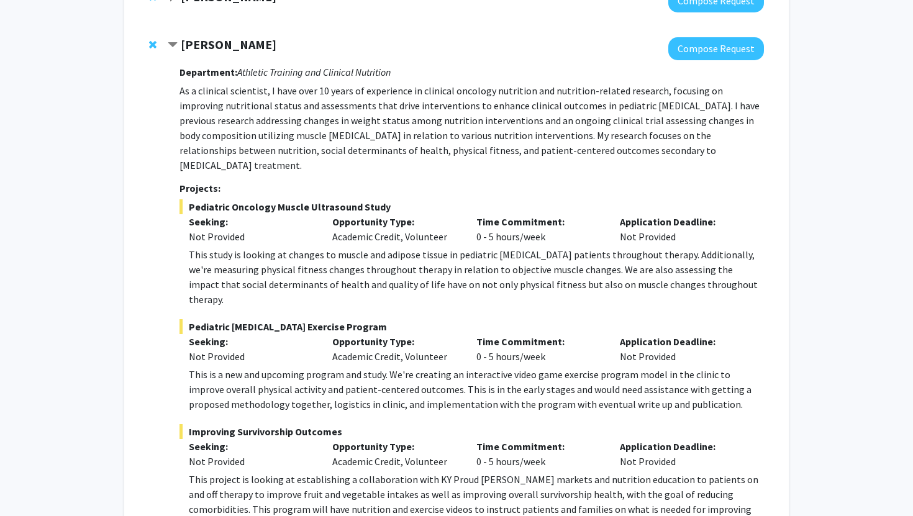
scroll to position [153, 0]
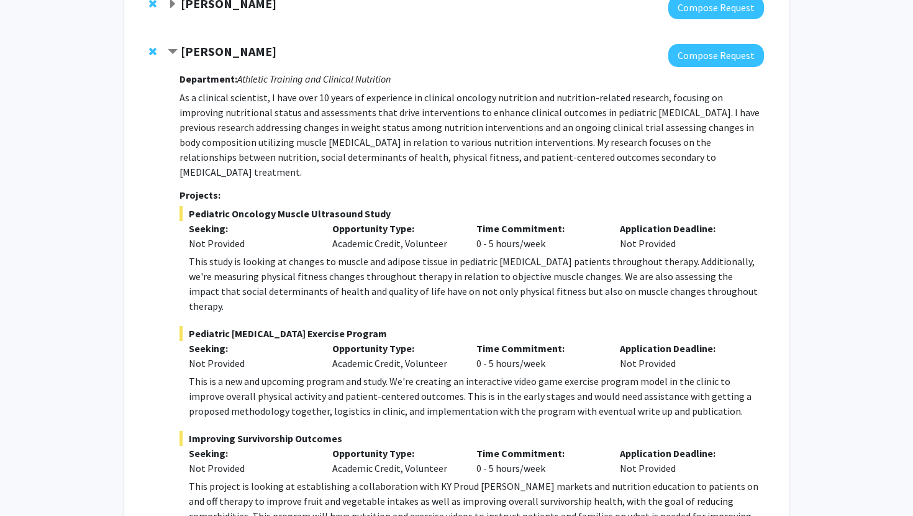
click at [219, 50] on strong "Corey Hawes" at bounding box center [229, 51] width 96 height 16
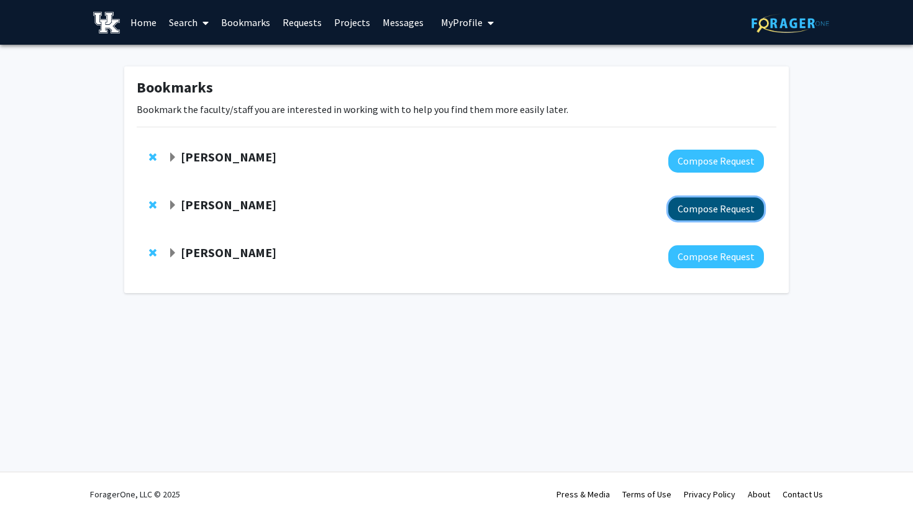
click at [733, 215] on button "Compose Request" at bounding box center [717, 209] width 96 height 23
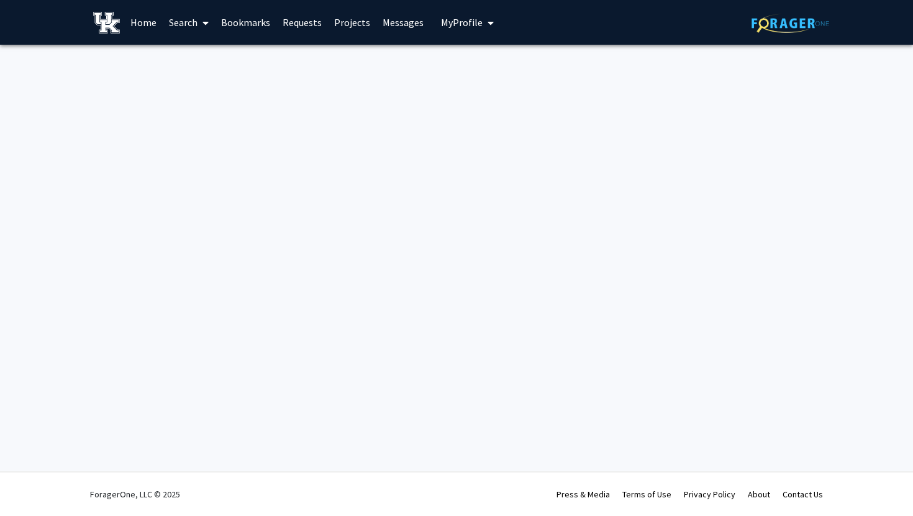
click at [192, 25] on link "Search" at bounding box center [189, 22] width 52 height 43
click at [203, 58] on span "Faculty/Staff" at bounding box center [208, 57] width 91 height 25
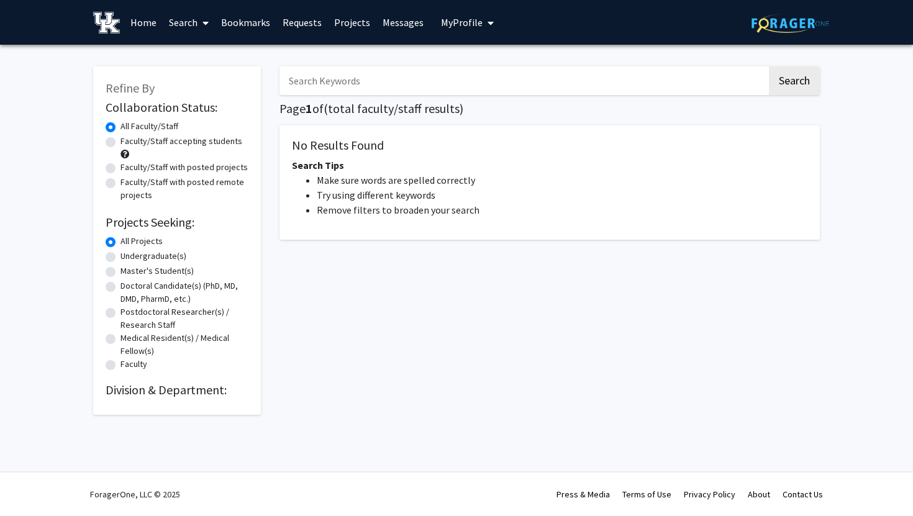
click at [173, 147] on label "Faculty/Staff accepting students" at bounding box center [182, 141] width 122 height 13
click at [129, 143] on input "Faculty/Staff accepting students" at bounding box center [125, 139] width 8 height 8
radio input "true"
click at [153, 170] on label "Faculty/Staff with posted projects" at bounding box center [184, 167] width 127 height 13
click at [129, 169] on input "Faculty/Staff with posted projects" at bounding box center [125, 165] width 8 height 8
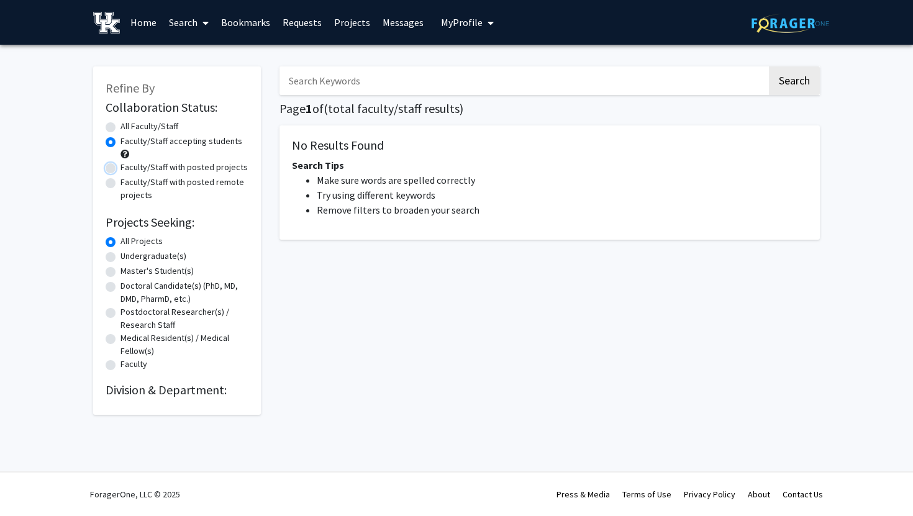
radio input "true"
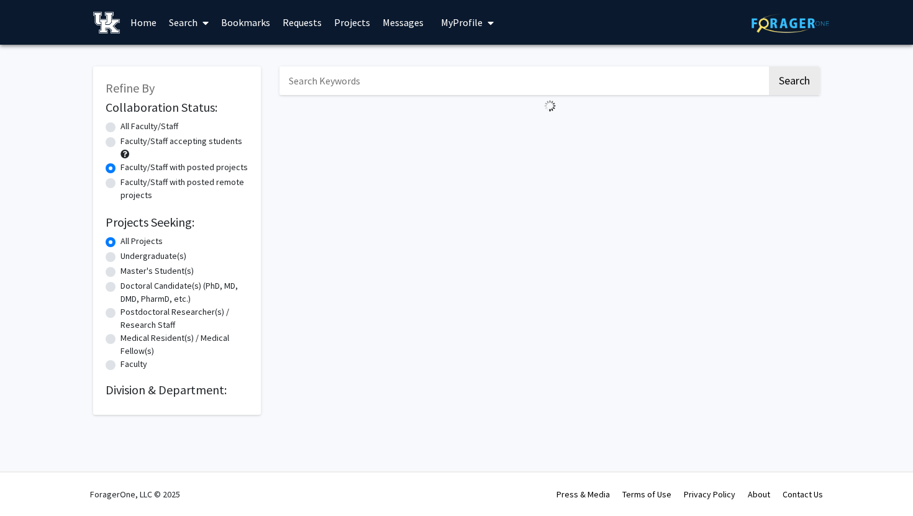
click at [242, 23] on link "Bookmarks" at bounding box center [246, 22] width 62 height 43
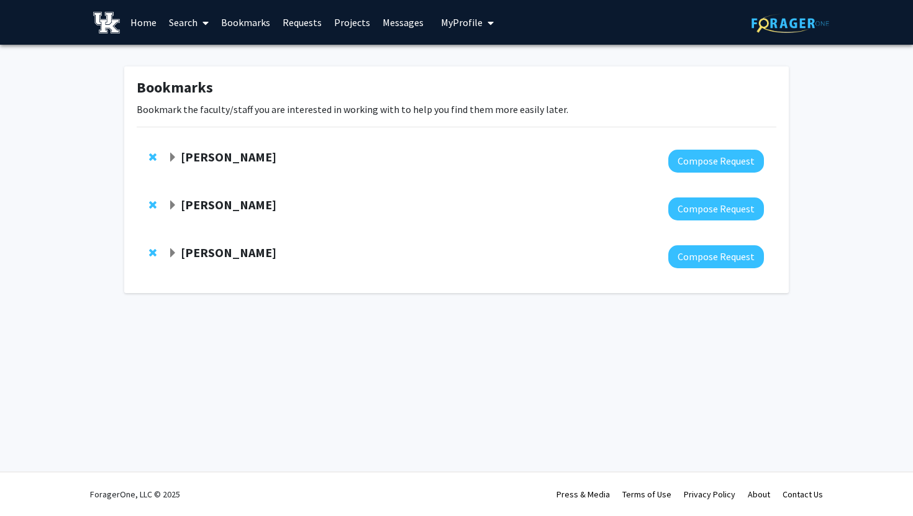
click at [202, 206] on strong "Corey Hawes" at bounding box center [229, 205] width 96 height 16
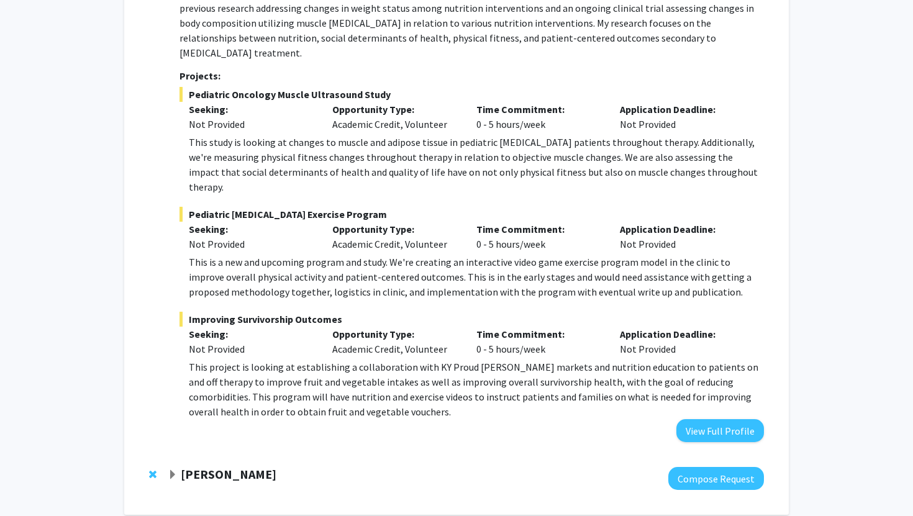
scroll to position [307, 0]
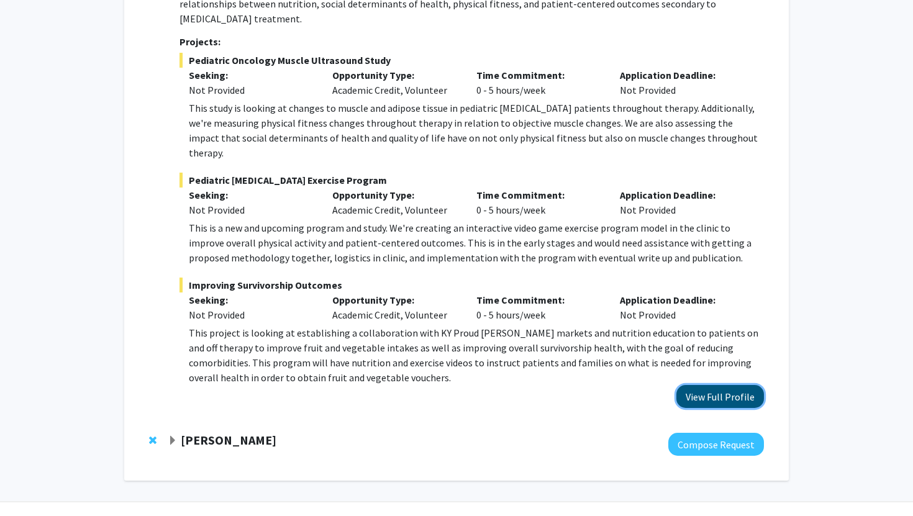
click at [709, 385] on button "View Full Profile" at bounding box center [721, 396] width 88 height 23
